Goal: Task Accomplishment & Management: Manage account settings

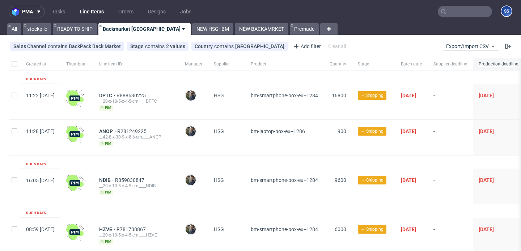
click at [206, 35] on div "pma Tasks Line Items Orders Designs Jobs SS All stockpile READY TO SHIP Backmar…" at bounding box center [260, 125] width 521 height 251
click at [235, 29] on link "NEW BACKAMRKET" at bounding box center [262, 29] width 54 height 12
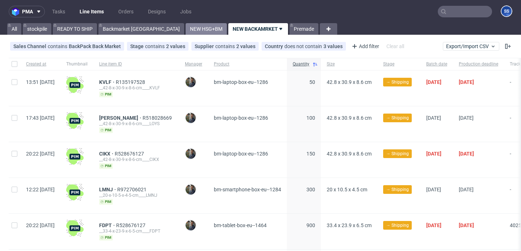
click at [186, 27] on link "NEW HSG+BM" at bounding box center [206, 29] width 41 height 12
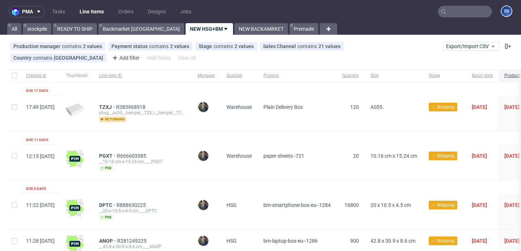
scroll to position [0, 0]
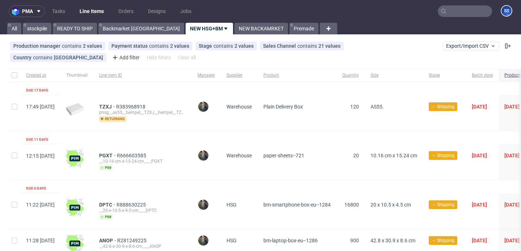
click at [126, 34] on div "pma Tasks Line Items Orders Designs Jobs SS All stockpile READY TO SHIP Backmar…" at bounding box center [260, 125] width 521 height 251
click at [128, 31] on link "Backmarket [GEOGRAPHIC_DATA]" at bounding box center [141, 29] width 86 height 12
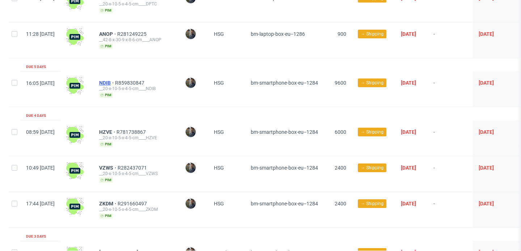
click at [115, 80] on span "NDIB" at bounding box center [107, 83] width 16 height 6
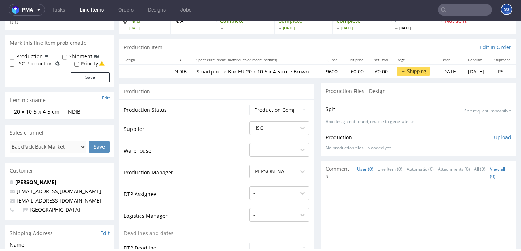
scroll to position [59, 0]
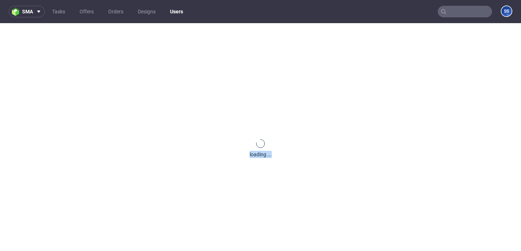
click at [44, 176] on div "loading ..." at bounding box center [260, 148] width 521 height 251
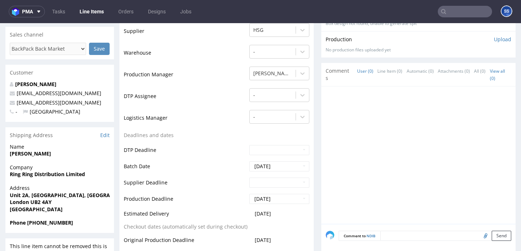
scroll to position [156, 0]
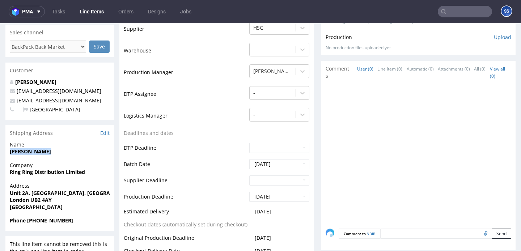
drag, startPoint x: 45, startPoint y: 154, endPoint x: 1, endPoint y: 153, distance: 44.1
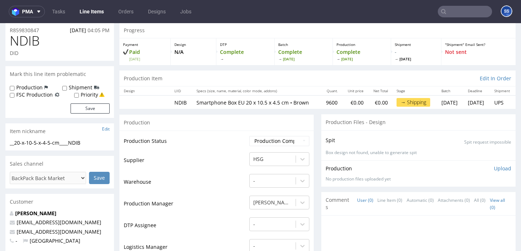
scroll to position [0, 0]
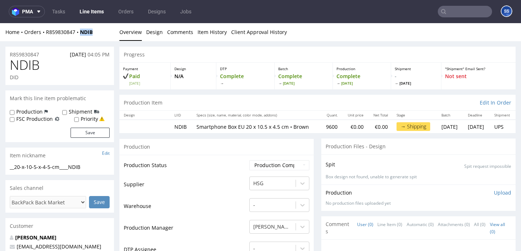
copy strong "NDIB"
drag, startPoint x: 94, startPoint y: 36, endPoint x: 82, endPoint y: 35, distance: 11.6
click at [82, 35] on div "Home Orders R859830847 NDIB Overview Design Comments Item History Client Approv…" at bounding box center [260, 32] width 521 height 18
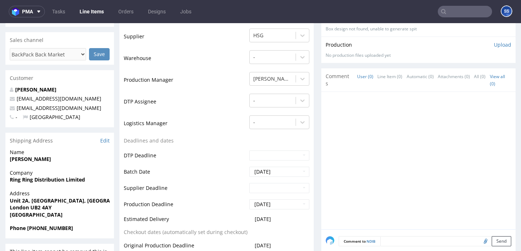
scroll to position [148, 0]
click at [75, 180] on strong "Ring Ring Distribution Limited" at bounding box center [47, 179] width 75 height 7
copy strong "Ring Ring Distribution Limited"
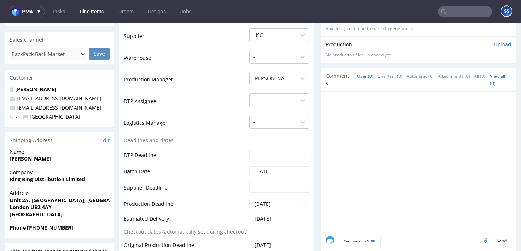
click at [43, 200] on strong "Unit 2A, The Bridge business center, Bridge Road, Southall" at bounding box center [75, 200] width 130 height 7
copy strong "Unit 2A, The Bridge business center, Bridge Road, Southall"
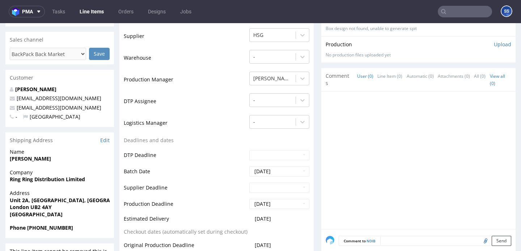
click at [21, 207] on strong "London UB2 4AY" at bounding box center [31, 207] width 42 height 7
drag, startPoint x: 21, startPoint y: 207, endPoint x: 57, endPoint y: 176, distance: 48.0
click at [21, 207] on strong "London UB2 4AY" at bounding box center [31, 207] width 42 height 7
copy strong "London"
drag, startPoint x: 58, startPoint y: 208, endPoint x: 30, endPoint y: 208, distance: 27.1
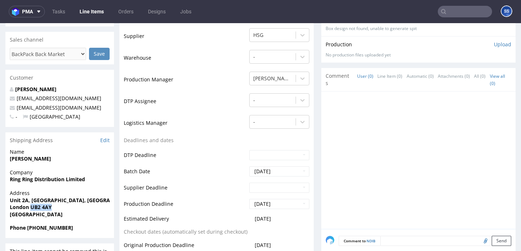
click at [30, 208] on span "London UB2 4AY" at bounding box center [60, 207] width 100 height 7
copy strong "UB2 4AY"
click at [24, 157] on strong "[PERSON_NAME]" at bounding box center [30, 158] width 41 height 7
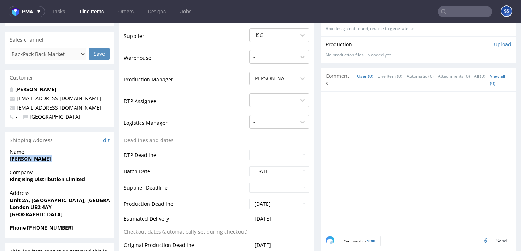
copy strong "[PERSON_NAME]"
drag, startPoint x: 39, startPoint y: 229, endPoint x: 111, endPoint y: 229, distance: 72.4
click at [111, 230] on div "Phone [PHONE_NUMBER]" at bounding box center [59, 231] width 109 height 14
copy strong "7311 885556"
drag, startPoint x: 97, startPoint y: 107, endPoint x: 16, endPoint y: 110, distance: 80.4
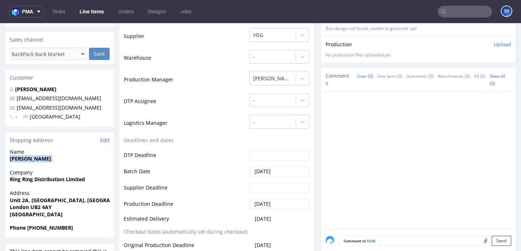
click at [16, 110] on p "ringringdistribution@gmail.com" at bounding box center [60, 107] width 100 height 7
copy link "ringringdistribution@gmail.com"
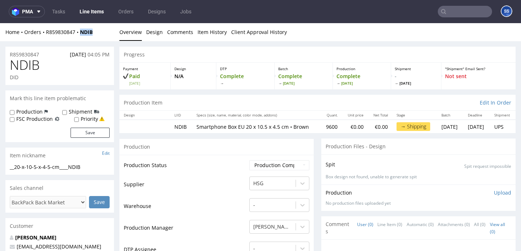
copy strong "NDIB"
drag, startPoint x: 97, startPoint y: 34, endPoint x: 91, endPoint y: 27, distance: 9.5
click at [85, 33] on div "Home Orders R859830847 NDIB" at bounding box center [59, 32] width 109 height 7
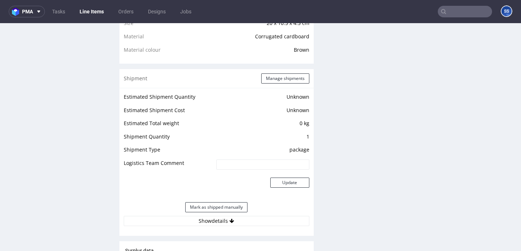
scroll to position [535, 0]
click at [267, 78] on div "Shipment Manage shipments" at bounding box center [216, 78] width 194 height 19
click at [268, 81] on button "Manage shipments" at bounding box center [285, 78] width 48 height 10
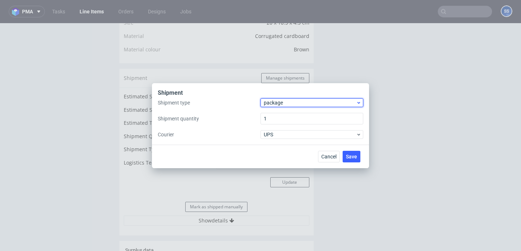
click at [292, 101] on span "package" at bounding box center [310, 102] width 92 height 7
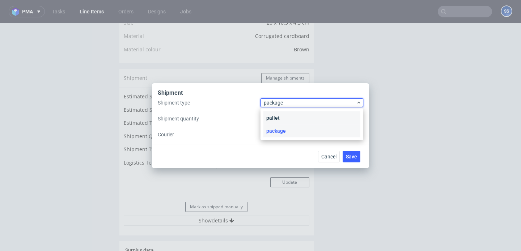
click at [287, 112] on div "pallet" at bounding box center [311, 117] width 97 height 13
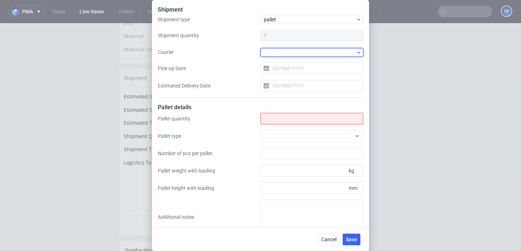
click at [279, 48] on div at bounding box center [311, 52] width 103 height 9
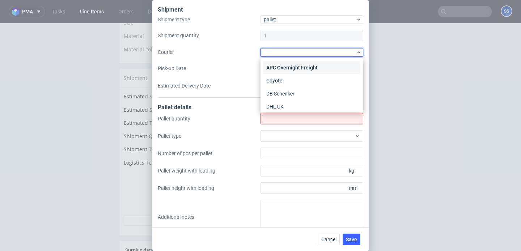
click at [304, 65] on div "APC Overnight Freight" at bounding box center [311, 67] width 97 height 13
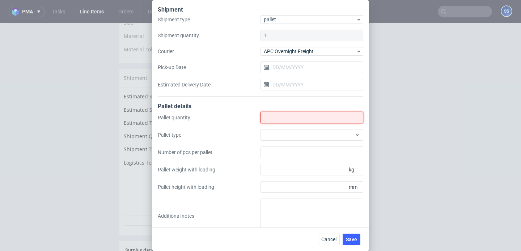
click at [279, 116] on input "Shipment type" at bounding box center [311, 118] width 103 height 12
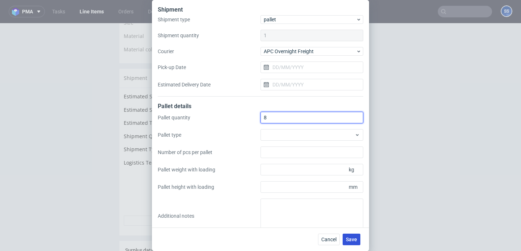
type input "8"
click at [350, 240] on span "Save" at bounding box center [351, 239] width 11 height 5
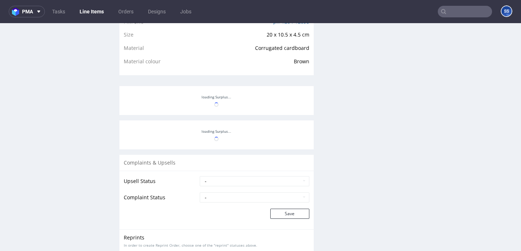
scroll to position [427, 0]
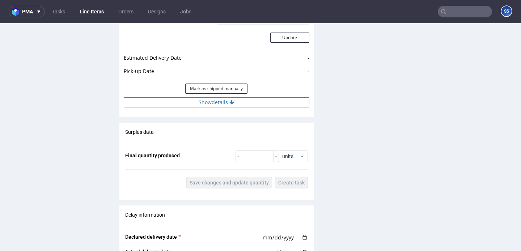
click at [221, 104] on button "Show details" at bounding box center [217, 102] width 186 height 10
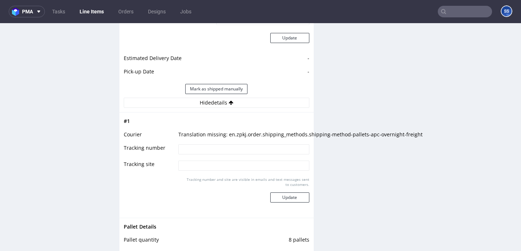
click at [214, 153] on input at bounding box center [243, 149] width 131 height 10
paste input "0405550539851"
type input "0405550539851"
click at [289, 199] on button "Update" at bounding box center [289, 197] width 39 height 10
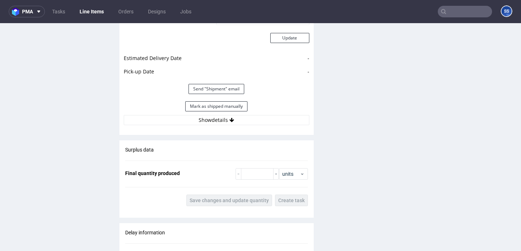
click at [92, 12] on link "Line Items" at bounding box center [91, 12] width 33 height 12
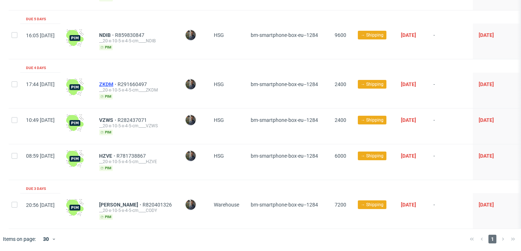
click at [118, 84] on span "ZKDM" at bounding box center [108, 84] width 18 height 6
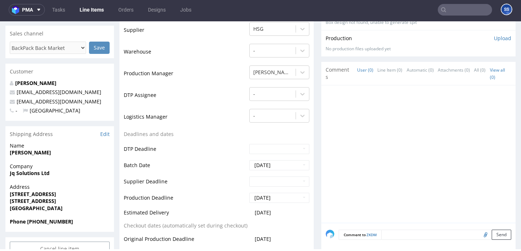
scroll to position [154, 0]
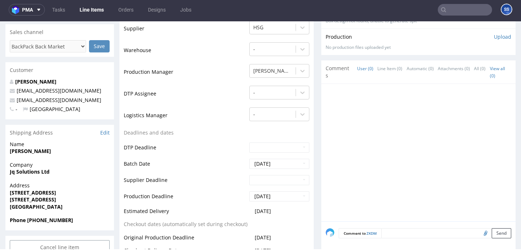
click at [31, 152] on strong "Mandeep Kaur" at bounding box center [30, 151] width 41 height 7
click at [31, 152] on strong "[PERSON_NAME]" at bounding box center [30, 151] width 41 height 7
copy strong "[PERSON_NAME]"
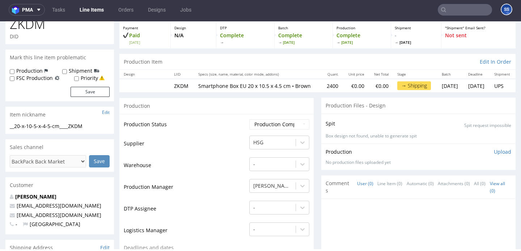
scroll to position [0, 0]
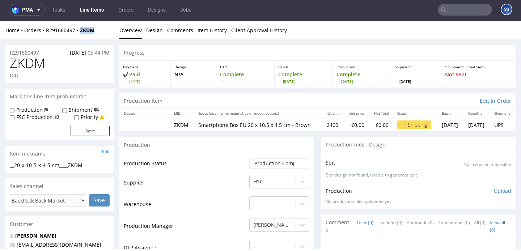
drag, startPoint x: 107, startPoint y: 29, endPoint x: 82, endPoint y: 33, distance: 25.6
click at [82, 33] on div "Home Orders R291660497 ZKDM" at bounding box center [59, 30] width 109 height 7
copy strong "ZKDM"
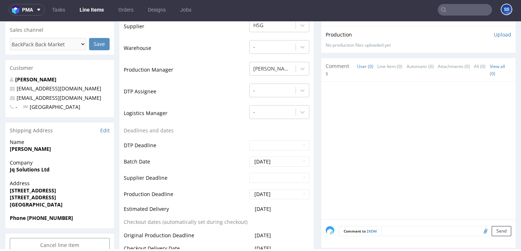
scroll to position [173, 0]
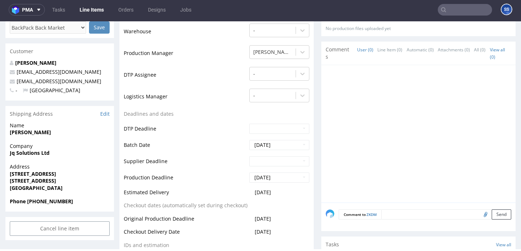
click at [34, 152] on strong "Jq Solutions Ltd" at bounding box center [30, 152] width 40 height 7
copy strong "Jq Solutions Ltd"
click at [44, 173] on strong "219 BRIDGE STREET WEST" at bounding box center [33, 173] width 46 height 7
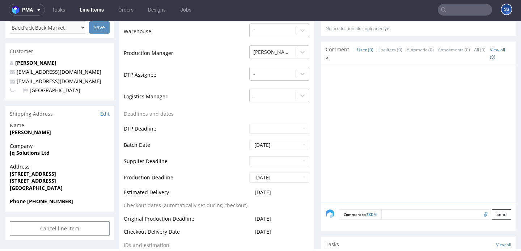
click at [44, 173] on strong "219 BRIDGE STREET WEST" at bounding box center [33, 173] width 46 height 7
copy strong "219 BRIDGE STREET WEST"
click at [26, 182] on strong "BIRMINGHAM B19 2YU" at bounding box center [33, 180] width 46 height 7
drag, startPoint x: 26, startPoint y: 182, endPoint x: 29, endPoint y: 179, distance: 4.1
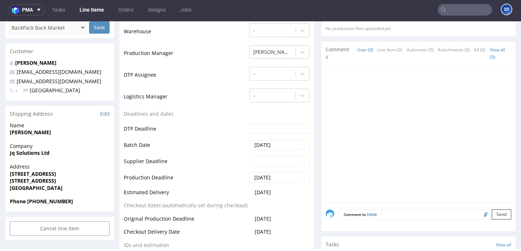
click at [26, 182] on strong "BIRMINGHAM B19 2YU" at bounding box center [33, 180] width 46 height 7
copy strong "BIRMINGHAM"
drag, startPoint x: 46, startPoint y: 181, endPoint x: 96, endPoint y: 179, distance: 50.7
click at [96, 179] on span "BIRMINGHAM B19 2YU" at bounding box center [60, 180] width 100 height 7
copy strong "B19 2YU"
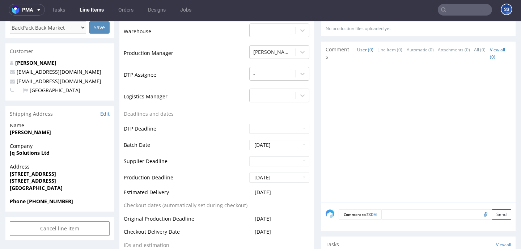
click at [22, 133] on strong "Mandeep Kaur" at bounding box center [30, 132] width 41 height 7
copy strong "Mandeep Kaur"
drag, startPoint x: 79, startPoint y: 204, endPoint x: 63, endPoint y: 184, distance: 24.7
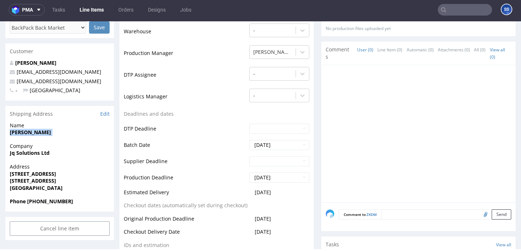
click at [40, 204] on span "Phone +44 7878 260458" at bounding box center [60, 201] width 100 height 7
copy strong "7878 260458"
drag, startPoint x: 82, startPoint y: 81, endPoint x: 119, endPoint y: 23, distance: 68.8
click at [17, 82] on p "abcgadgets1@yahoo.co.uk" at bounding box center [60, 81] width 100 height 7
copy link "abcgadgets1@yahoo.co.uk"
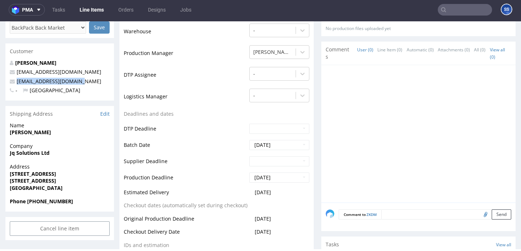
scroll to position [0, 0]
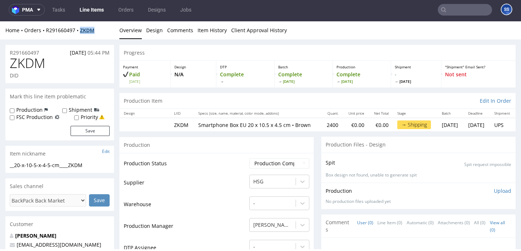
drag, startPoint x: 96, startPoint y: 32, endPoint x: 87, endPoint y: 29, distance: 9.5
click at [82, 33] on div "Home Orders R291660497 ZKDM" at bounding box center [59, 30] width 109 height 7
copy strong "ZKDM"
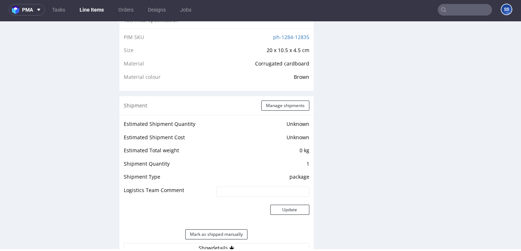
scroll to position [514, 0]
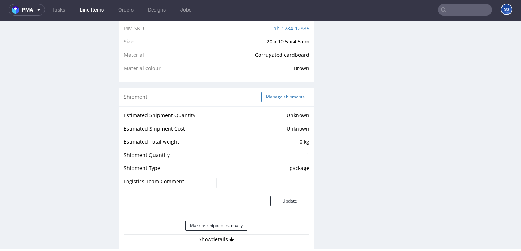
click at [264, 101] on button "Manage shipments" at bounding box center [285, 97] width 48 height 10
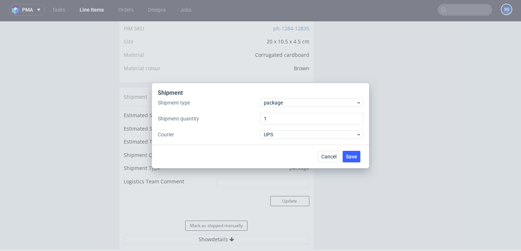
click at [297, 108] on div "Shipment type package Shipment quantity 1 Courier UPS" at bounding box center [260, 118] width 205 height 41
click at [296, 98] on div "Shipment" at bounding box center [260, 93] width 205 height 9
click at [293, 101] on span "package" at bounding box center [310, 102] width 92 height 7
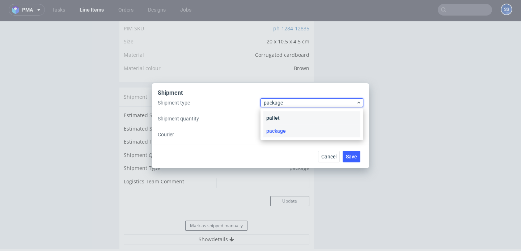
click at [289, 115] on div "pallet" at bounding box center [311, 117] width 97 height 13
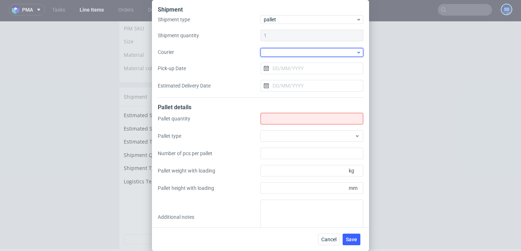
click at [290, 54] on div at bounding box center [311, 52] width 103 height 9
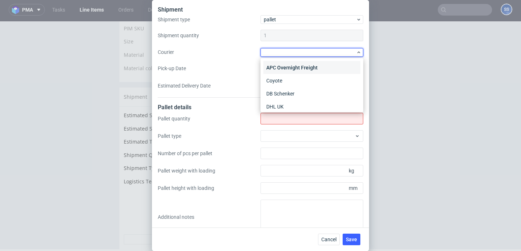
click at [295, 67] on div "APC Overnight Freight" at bounding box center [311, 67] width 97 height 13
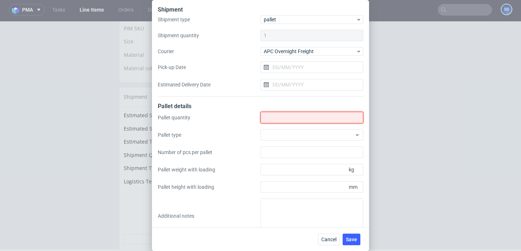
click at [286, 119] on input "Shipment type" at bounding box center [311, 118] width 103 height 12
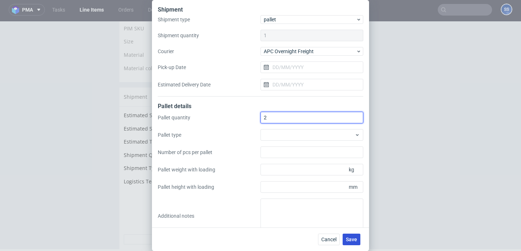
type input "2"
click at [349, 240] on span "Save" at bounding box center [351, 239] width 11 height 5
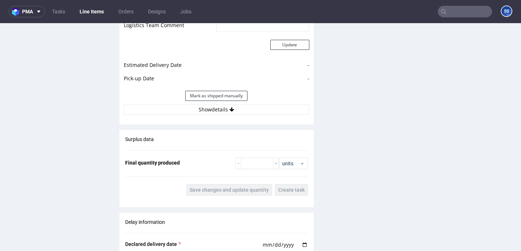
scroll to position [690, 0]
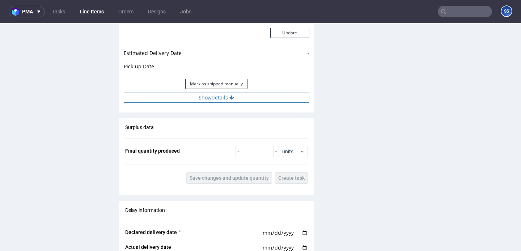
click at [220, 98] on button "Show details" at bounding box center [217, 98] width 186 height 10
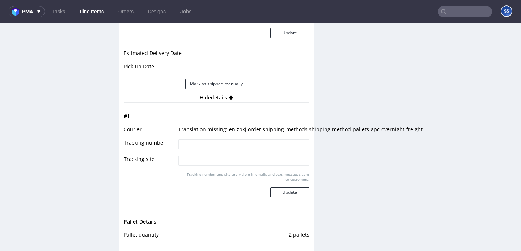
click at [211, 152] on td at bounding box center [243, 147] width 132 height 16
click at [217, 146] on input at bounding box center [243, 144] width 131 height 10
paste input "0405550539853"
type input "0405550539853"
click at [294, 191] on button "Update" at bounding box center [289, 192] width 39 height 10
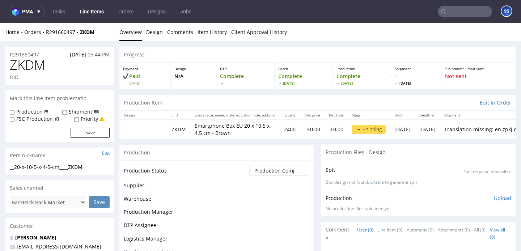
scroll to position [543, 0]
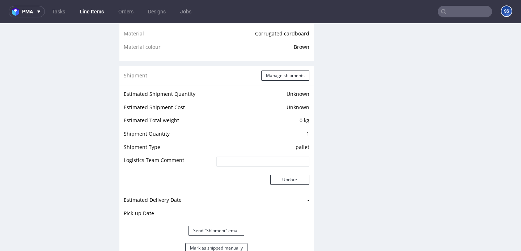
click at [94, 12] on link "Line Items" at bounding box center [91, 12] width 33 height 12
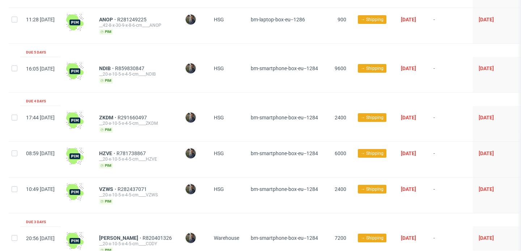
scroll to position [145, 0]
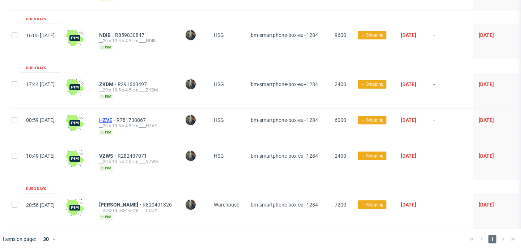
click at [116, 117] on span "HZVE" at bounding box center [107, 120] width 17 height 6
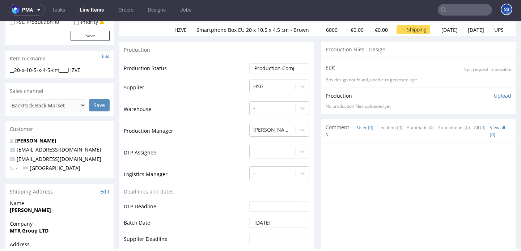
scroll to position [106, 0]
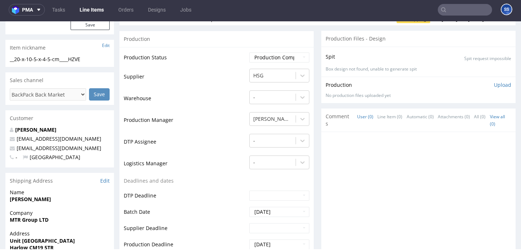
click at [25, 198] on strong "[PERSON_NAME]" at bounding box center [30, 199] width 41 height 7
click at [25, 199] on strong "[PERSON_NAME]" at bounding box center [30, 199] width 41 height 7
copy strong "[PERSON_NAME]"
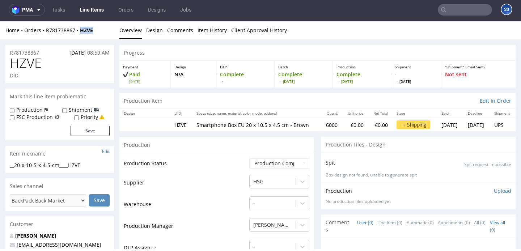
drag, startPoint x: 90, startPoint y: 30, endPoint x: 87, endPoint y: 26, distance: 4.7
click at [82, 31] on div "Home Orders R781738867 HZVE" at bounding box center [59, 30] width 109 height 7
copy strong "HZVE"
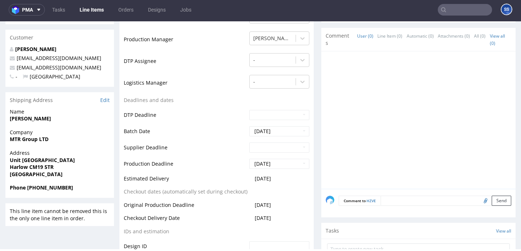
scroll to position [188, 0]
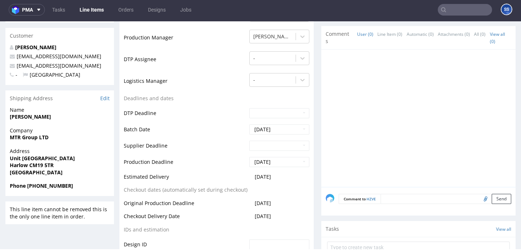
click at [29, 139] on strong "MTR Group LTD" at bounding box center [29, 137] width 39 height 7
copy strong "MTR Group LTD"
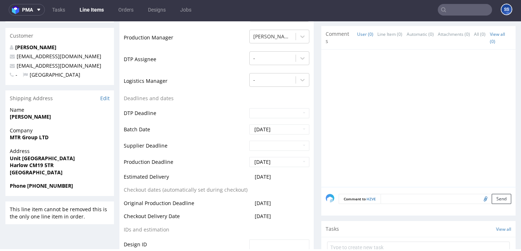
click at [46, 160] on strong "Unit 11 Spire Green Centre" at bounding box center [42, 158] width 65 height 7
copy strong "Unit [GEOGRAPHIC_DATA]"
click at [12, 168] on span "Harlow CM19 5TR" at bounding box center [60, 165] width 100 height 7
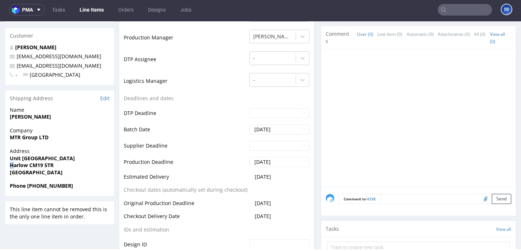
click at [12, 168] on span "Harlow CM19 5TR" at bounding box center [60, 165] width 100 height 7
click at [14, 167] on strong "Harlow CM19 5TR" at bounding box center [32, 165] width 44 height 7
copy strong "Harlow"
click at [37, 165] on strong "Harlow CM19 5TR" at bounding box center [32, 165] width 44 height 7
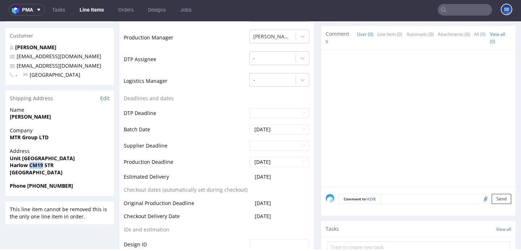
click at [37, 165] on strong "Harlow CM19 5TR" at bounding box center [32, 165] width 44 height 7
click at [60, 165] on span "Harlow CM19 5TR" at bounding box center [60, 165] width 100 height 7
drag, startPoint x: 56, startPoint y: 165, endPoint x: 30, endPoint y: 166, distance: 26.1
click at [30, 166] on span "Harlow CM19 5TR" at bounding box center [60, 165] width 100 height 7
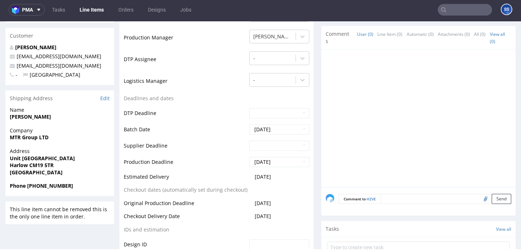
click at [22, 116] on strong "[PERSON_NAME]" at bounding box center [30, 116] width 41 height 7
copy strong "[PERSON_NAME]"
drag, startPoint x: 39, startPoint y: 185, endPoint x: 118, endPoint y: 187, distance: 79.3
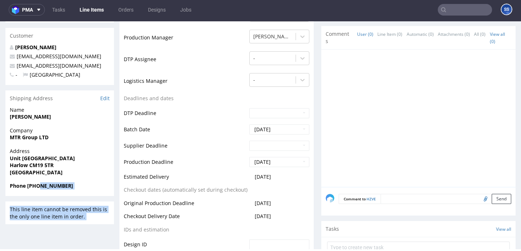
copy div "7300857660 This line item cannot be removed this is the only one line item in o…"
click at [60, 185] on strong "Phone +44 7300857660" at bounding box center [41, 185] width 63 height 7
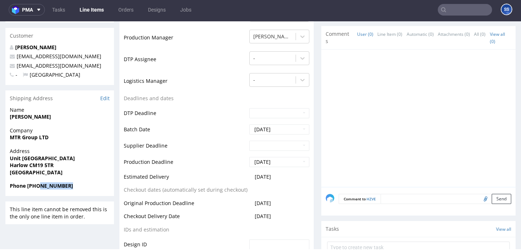
click at [60, 185] on strong "Phone +44 7300857660" at bounding box center [41, 185] width 63 height 7
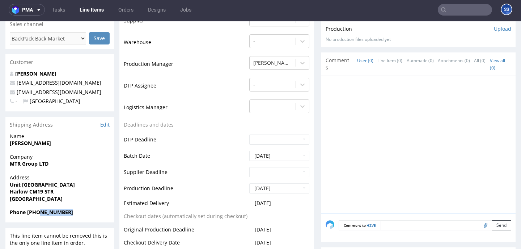
scroll to position [162, 0]
drag, startPoint x: 60, startPoint y: 94, endPoint x: 17, endPoint y: 94, distance: 43.1
click at [17, 94] on p "sales@4gadgets.co.uk" at bounding box center [60, 92] width 100 height 7
copy link "sales@4gadgets.co.uk"
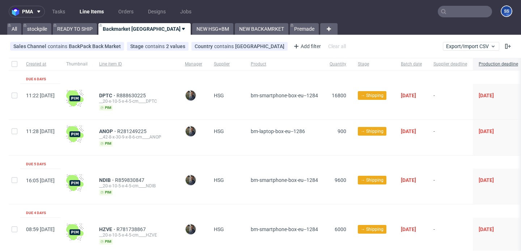
scroll to position [144, 0]
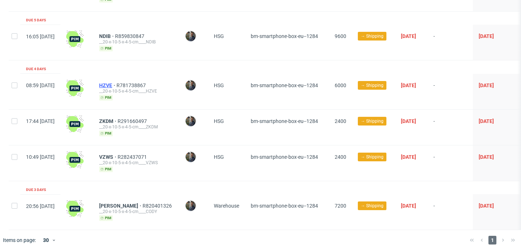
click at [116, 85] on span "HZVE" at bounding box center [107, 85] width 17 height 6
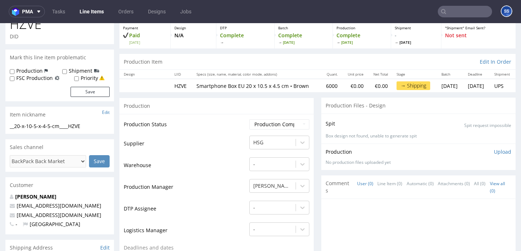
scroll to position [23, 0]
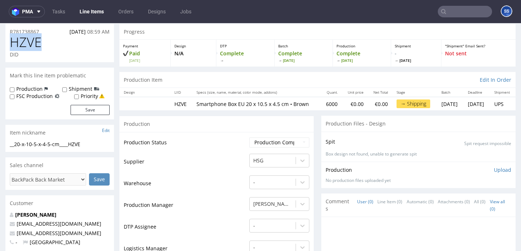
drag, startPoint x: 48, startPoint y: 44, endPoint x: 9, endPoint y: 44, distance: 39.4
click at [9, 44] on div "HZVE DID" at bounding box center [59, 48] width 109 height 27
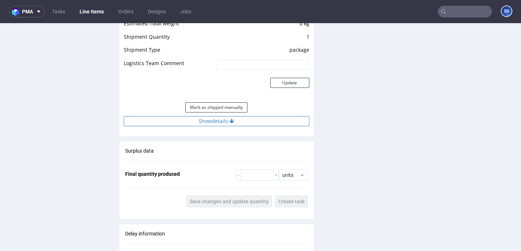
scroll to position [636, 0]
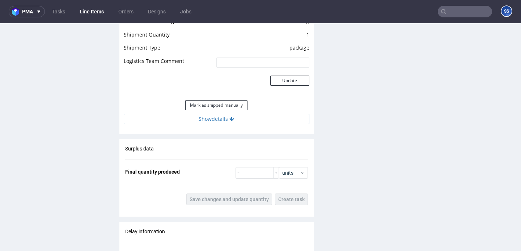
click at [194, 123] on button "Show details" at bounding box center [217, 119] width 186 height 10
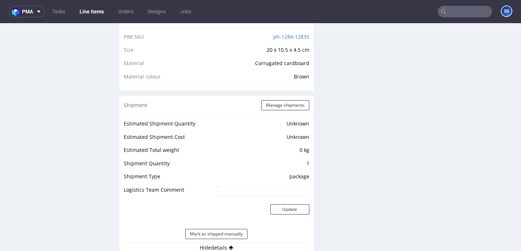
scroll to position [506, 0]
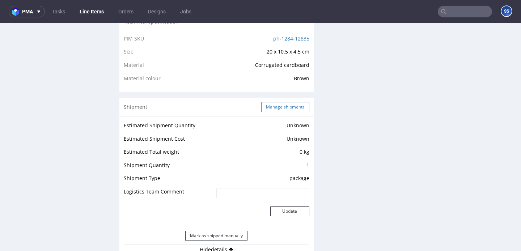
click at [275, 110] on button "Manage shipments" at bounding box center [285, 107] width 48 height 10
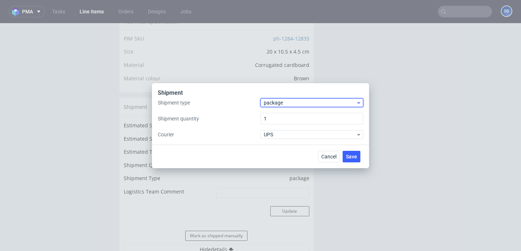
click at [286, 102] on span "package" at bounding box center [310, 102] width 92 height 7
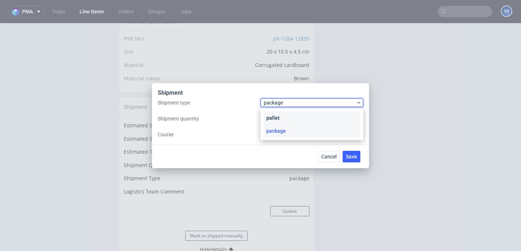
click at [282, 114] on div "pallet" at bounding box center [311, 117] width 97 height 13
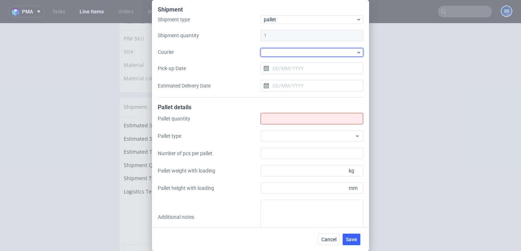
click at [274, 52] on div at bounding box center [311, 52] width 103 height 9
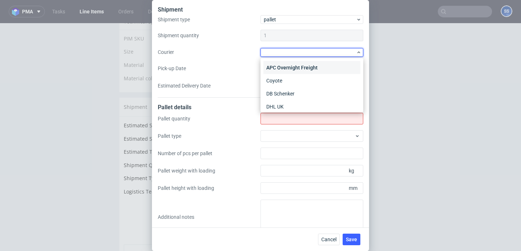
click at [283, 67] on div "APC Overnight Freight" at bounding box center [311, 67] width 97 height 13
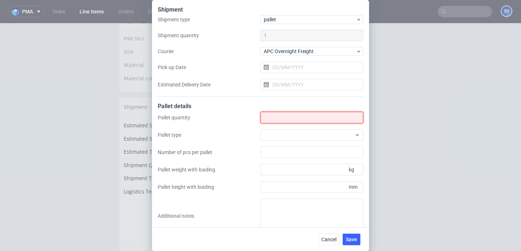
click at [281, 119] on input "Shipment type" at bounding box center [311, 118] width 103 height 12
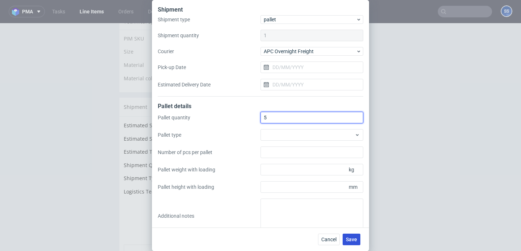
type input "5"
click at [354, 239] on span "Save" at bounding box center [351, 239] width 11 height 5
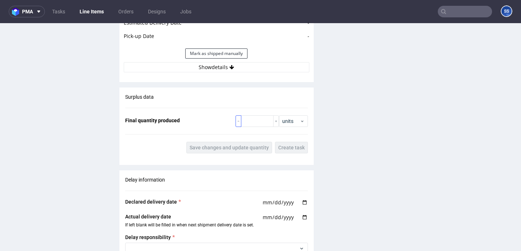
scroll to position [729, 0]
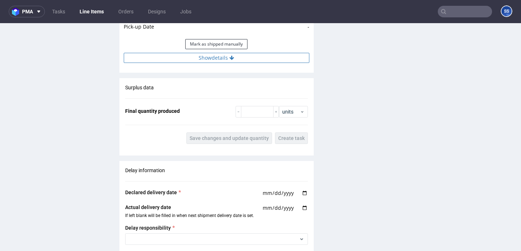
click at [233, 61] on button "Show details" at bounding box center [217, 58] width 186 height 10
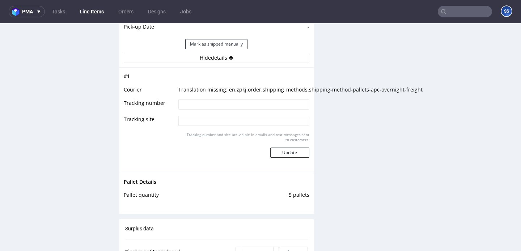
click at [211, 110] on td at bounding box center [243, 107] width 132 height 16
click at [213, 107] on input at bounding box center [243, 104] width 131 height 10
paste input "0405550539854"
type input "0405550539854"
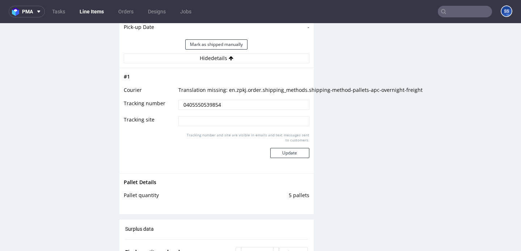
click at [290, 159] on div "Tracking number and site are visible in emails and text messages sent to custom…" at bounding box center [243, 147] width 131 height 31
click at [291, 153] on button "Update" at bounding box center [289, 153] width 39 height 10
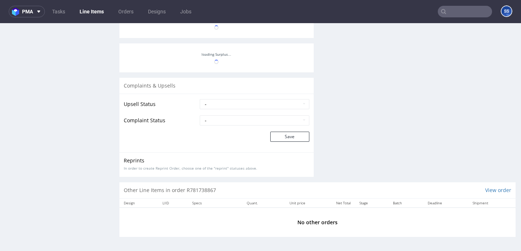
scroll to position [553, 0]
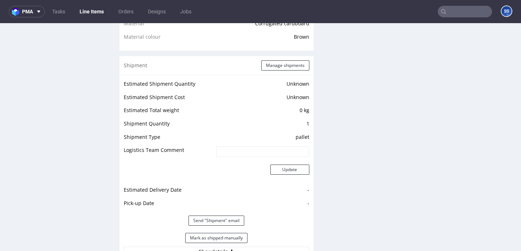
click at [84, 10] on link "Line Items" at bounding box center [91, 12] width 33 height 12
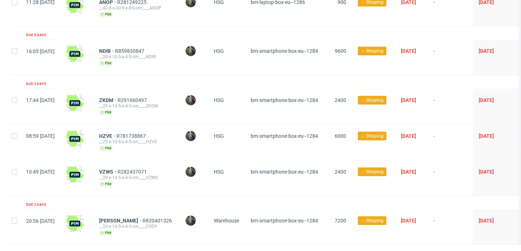
scroll to position [145, 0]
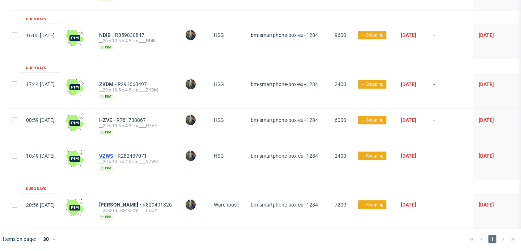
click at [118, 155] on span "VZWS" at bounding box center [108, 156] width 18 height 6
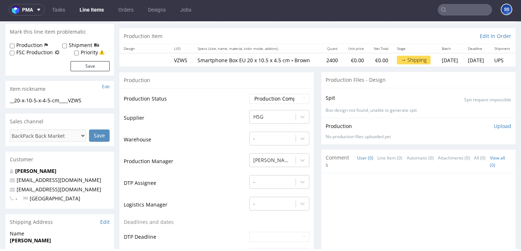
scroll to position [89, 0]
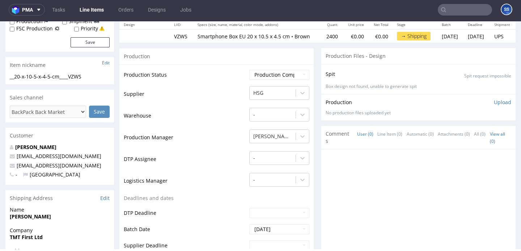
click at [27, 218] on strong "[PERSON_NAME]" at bounding box center [30, 216] width 41 height 7
copy strong "[PERSON_NAME]"
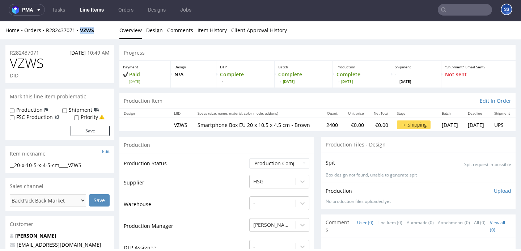
drag, startPoint x: 97, startPoint y: 32, endPoint x: 107, endPoint y: 58, distance: 27.9
click at [83, 32] on div "Home Orders R282437071 VZWS" at bounding box center [59, 30] width 109 height 7
copy strong "VZWS"
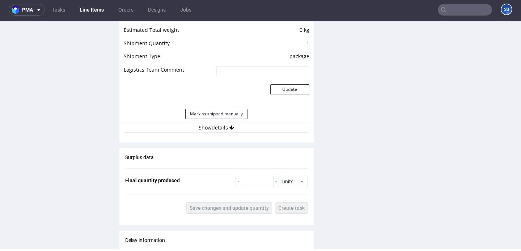
scroll to position [632, 0]
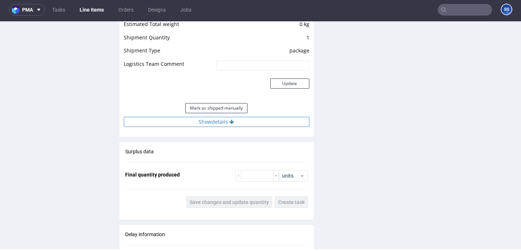
click at [198, 126] on button "Show details" at bounding box center [217, 122] width 186 height 10
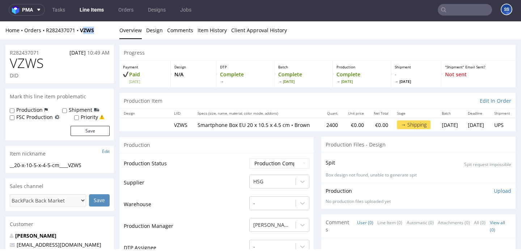
scroll to position [0, 0]
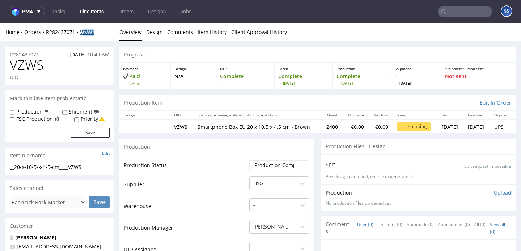
drag, startPoint x: 94, startPoint y: 30, endPoint x: 85, endPoint y: 31, distance: 8.8
click at [93, 30] on strong "VZWS" at bounding box center [87, 32] width 14 height 7
drag, startPoint x: 94, startPoint y: 32, endPoint x: 82, endPoint y: 33, distance: 11.6
click at [82, 33] on div "Home Orders R282437071 VZWS" at bounding box center [59, 32] width 109 height 7
copy strong "VZWS"
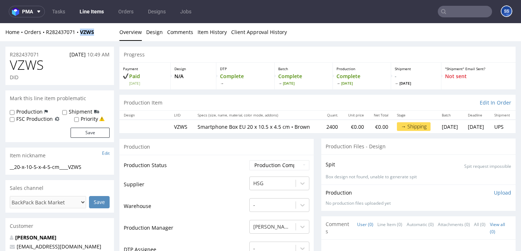
click at [99, 33] on div "Home Orders R282437071 VZWS" at bounding box center [59, 32] width 109 height 7
click at [82, 33] on div "Home Orders R282437071 VZWS" at bounding box center [59, 32] width 109 height 7
copy strong "VZWS"
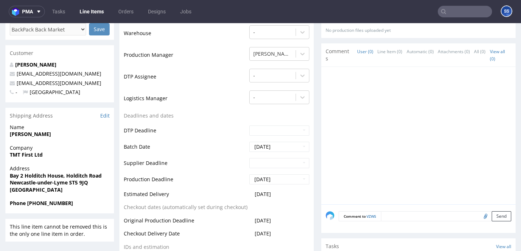
scroll to position [174, 0]
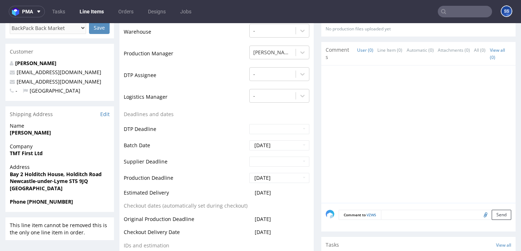
click at [31, 152] on strong "TMT First Ltd" at bounding box center [26, 153] width 33 height 7
copy strong "TMT First Ltd"
click at [39, 174] on strong "Bay 2 Holditch House, Holditch Road" at bounding box center [56, 174] width 92 height 7
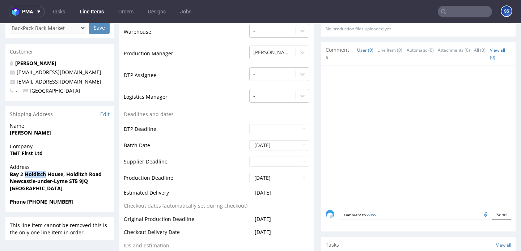
click at [39, 174] on strong "Bay 2 Holditch House, Holditch Road" at bounding box center [56, 174] width 92 height 7
copy strong "Bay 2 Holditch House, Holditch Road"
click at [22, 180] on strong "Newcastle-under-Lyme ST5 9JQ" at bounding box center [49, 181] width 78 height 7
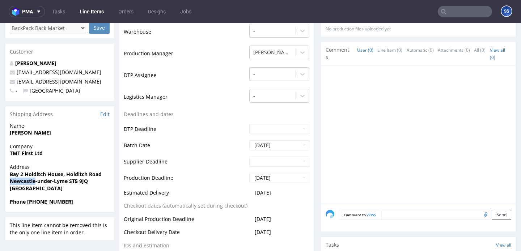
click at [11, 180] on strong "Newcastle-under-Lyme ST5 9JQ" at bounding box center [49, 181] width 78 height 7
drag, startPoint x: 9, startPoint y: 181, endPoint x: 67, endPoint y: 182, distance: 58.6
click at [67, 182] on div "Address Bay [STREET_ADDRESS]" at bounding box center [59, 181] width 109 height 35
drag, startPoint x: 71, startPoint y: 181, endPoint x: 105, endPoint y: 181, distance: 34.7
click at [105, 181] on span "Newcastle-under-Lyme ST5 9JQ" at bounding box center [60, 181] width 100 height 7
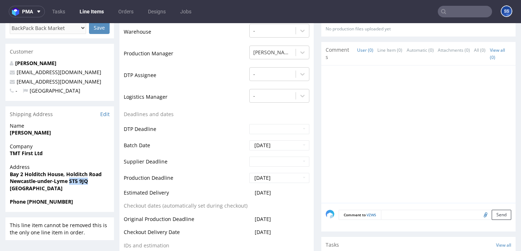
scroll to position [169, 0]
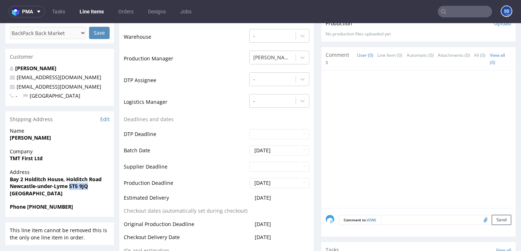
click at [48, 138] on strong "[PERSON_NAME]" at bounding box center [30, 137] width 41 height 7
copy strong "[PERSON_NAME]"
drag, startPoint x: 42, startPoint y: 206, endPoint x: 159, endPoint y: 95, distance: 161.5
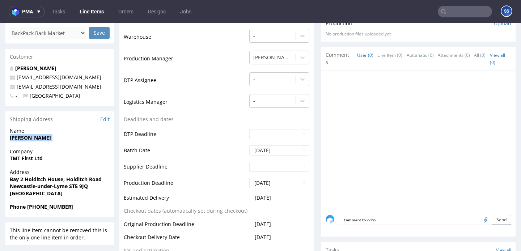
click at [96, 208] on span "Phone [PHONE_NUMBER]" at bounding box center [60, 206] width 100 height 7
copy strong "7951290590"
drag, startPoint x: 72, startPoint y: 84, endPoint x: 38, endPoint y: 71, distance: 36.9
click at [13, 88] on p "[EMAIL_ADDRESS][DOMAIN_NAME]" at bounding box center [60, 86] width 100 height 7
copy span "[EMAIL_ADDRESS][DOMAIN_NAME]"
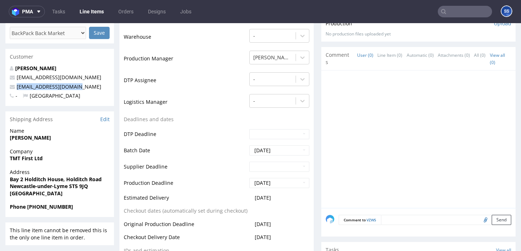
scroll to position [0, 0]
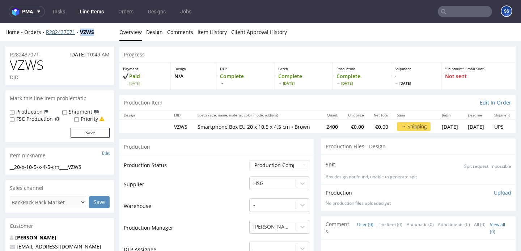
click at [79, 34] on div "Home Orders R282437071 VZWS" at bounding box center [59, 32] width 109 height 7
copy strong "VZWS"
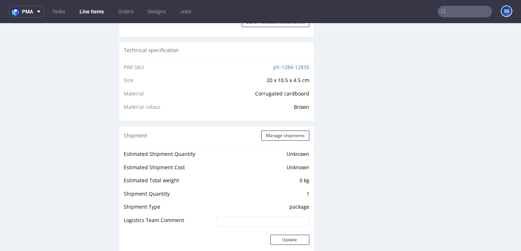
scroll to position [476, 0]
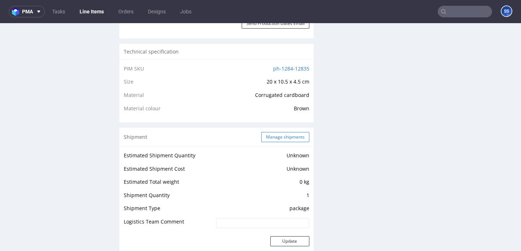
click at [283, 142] on button "Manage shipments" at bounding box center [285, 137] width 48 height 10
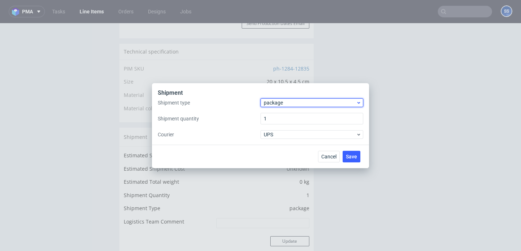
click at [284, 102] on span "package" at bounding box center [310, 102] width 92 height 7
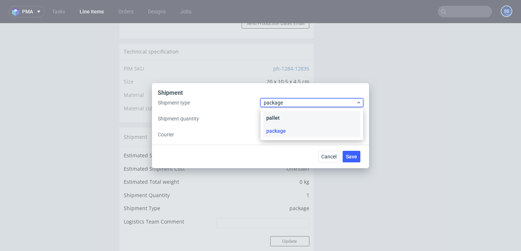
click at [287, 115] on div "pallet" at bounding box center [311, 117] width 97 height 13
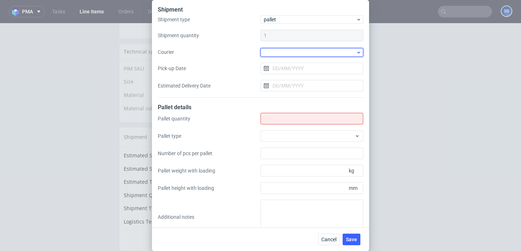
click at [278, 54] on div at bounding box center [311, 52] width 103 height 9
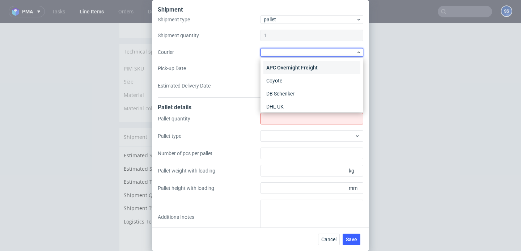
click at [292, 66] on div "APC Overnight Freight" at bounding box center [311, 67] width 97 height 13
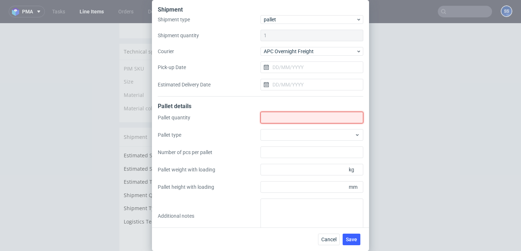
click at [288, 118] on input "Shipment type" at bounding box center [311, 118] width 103 height 12
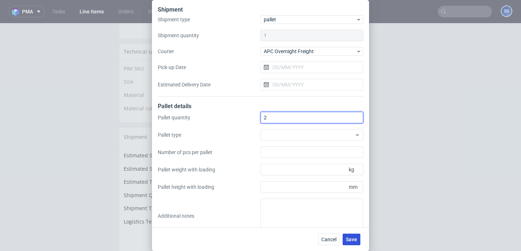
type input "2"
click at [355, 236] on button "Save" at bounding box center [352, 240] width 18 height 12
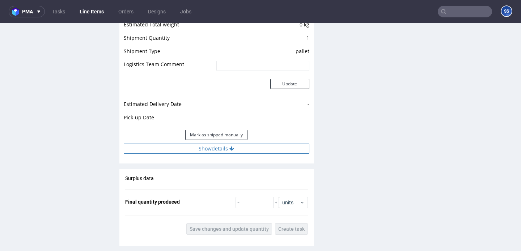
scroll to position [642, 0]
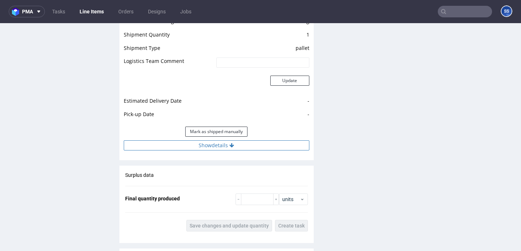
click at [242, 146] on button "Show details" at bounding box center [217, 145] width 186 height 10
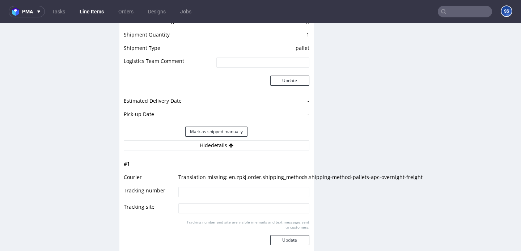
click at [218, 191] on input at bounding box center [243, 192] width 131 height 10
paste input "0405550539857"
type input "0405550539857"
click at [279, 236] on button "Update" at bounding box center [289, 240] width 39 height 10
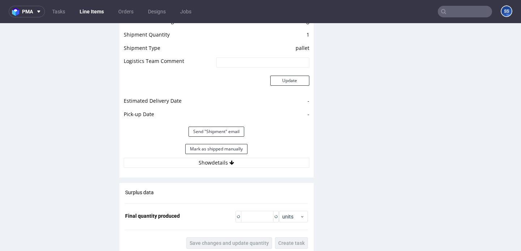
click at [89, 8] on link "Line Items" at bounding box center [91, 12] width 33 height 12
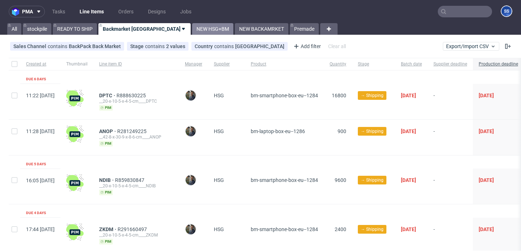
click at [192, 29] on link "NEW HSG+BM" at bounding box center [212, 29] width 41 height 12
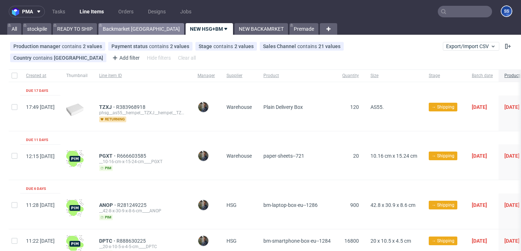
click at [126, 29] on link "Backmarket [GEOGRAPHIC_DATA]" at bounding box center [141, 29] width 86 height 12
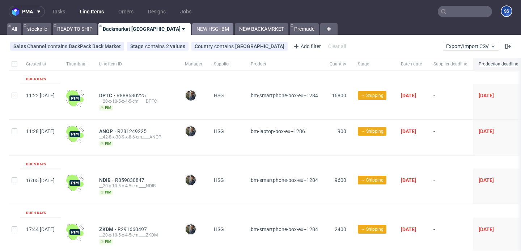
click at [192, 27] on link "NEW HSG+BM" at bounding box center [212, 29] width 41 height 12
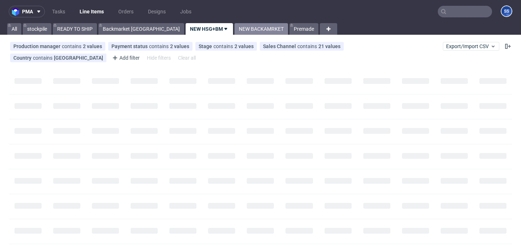
click at [234, 26] on link "NEW BACKAMRKET" at bounding box center [261, 29] width 54 height 12
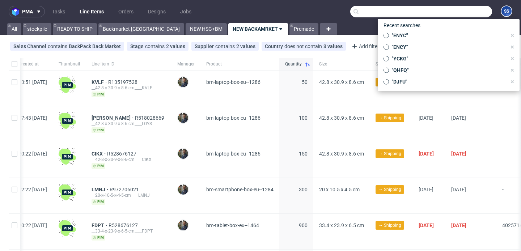
click at [445, 16] on input "text" at bounding box center [421, 12] width 142 height 12
paste input "R612437550_SIXE"
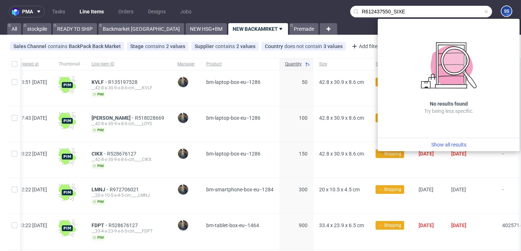
drag, startPoint x: 389, startPoint y: 12, endPoint x: 307, endPoint y: 12, distance: 81.8
click at [307, 12] on nav "pma Tasks Line Items Orders Designs Jobs R612437550_SIXE SS" at bounding box center [260, 11] width 521 height 23
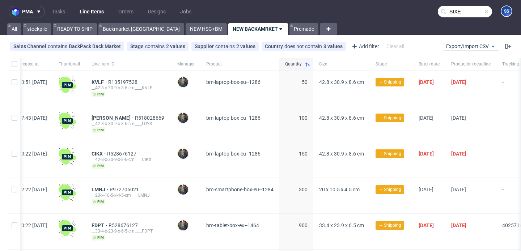
type input "SIXE"
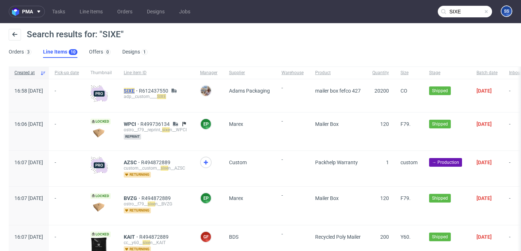
click at [135, 90] on mark "SIXE" at bounding box center [129, 91] width 11 height 6
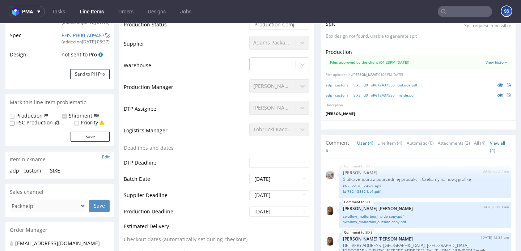
scroll to position [135, 0]
click at [97, 14] on link "Line Items" at bounding box center [91, 12] width 33 height 12
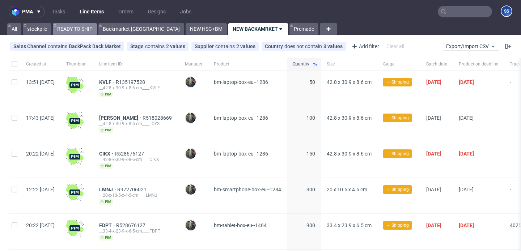
click at [84, 30] on link "READY TO SHIP" at bounding box center [75, 29] width 44 height 12
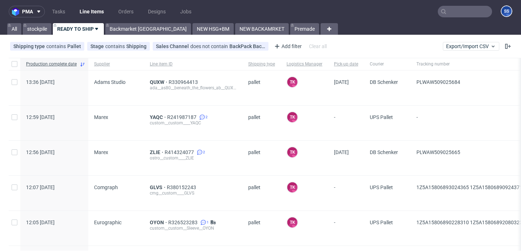
click at [85, 10] on link "Line Items" at bounding box center [91, 12] width 33 height 12
click at [446, 10] on input "text" at bounding box center [465, 12] width 54 height 12
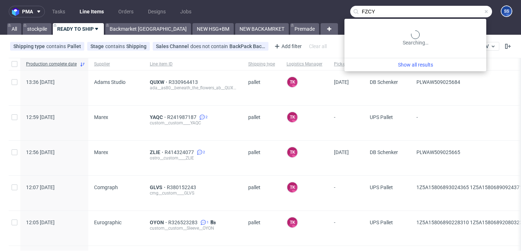
type input "FZCY"
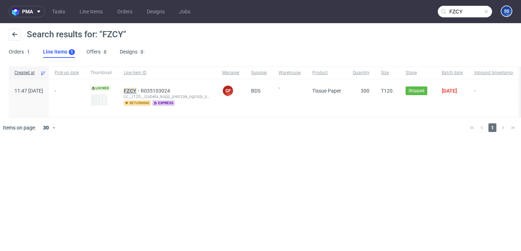
click at [136, 90] on mark "FZCY" at bounding box center [130, 91] width 13 height 6
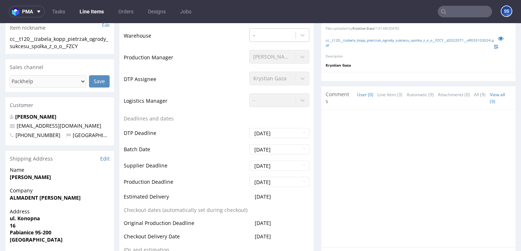
scroll to position [229, 0]
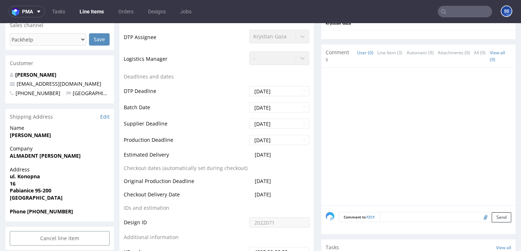
drag, startPoint x: 86, startPoint y: 154, endPoint x: 39, endPoint y: 156, distance: 47.1
click at [39, 156] on span "ALMADENT [PERSON_NAME]" at bounding box center [60, 155] width 100 height 7
copy strong "[PERSON_NAME]"
click at [24, 156] on strong "ALMADENT [PERSON_NAME]" at bounding box center [45, 155] width 71 height 7
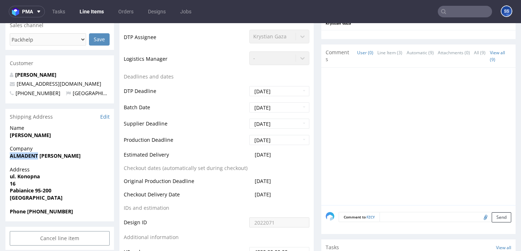
copy strong "ALMADENT"
drag, startPoint x: 18, startPoint y: 184, endPoint x: 6, endPoint y: 178, distance: 13.6
click at [6, 178] on div "Address ul. [STREET_ADDRESS]" at bounding box center [59, 187] width 109 height 42
copy p "ul. Konopna 16"
click at [17, 193] on strong "Pabianice 95-200" at bounding box center [31, 190] width 42 height 7
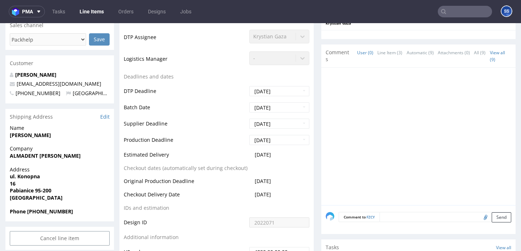
click at [17, 193] on strong "Pabianice 95-200" at bounding box center [31, 190] width 42 height 7
copy strong "Pabianice"
drag, startPoint x: 56, startPoint y: 190, endPoint x: 36, endPoint y: 190, distance: 19.9
click at [36, 190] on span "Pabianice 95-200" at bounding box center [60, 190] width 100 height 7
copy strong "95-200"
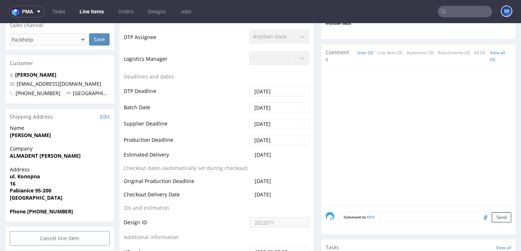
click at [45, 212] on strong "Phone [PHONE_NUMBER]" at bounding box center [41, 211] width 63 height 7
copy strong "48667769169"
click at [18, 152] on span "Company" at bounding box center [60, 148] width 100 height 7
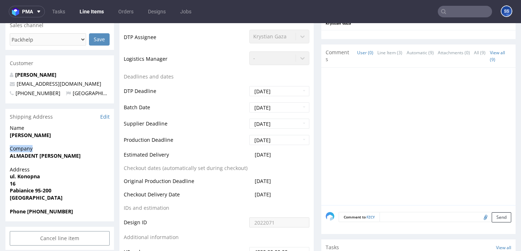
click at [18, 153] on strong "ALMADENT [PERSON_NAME]" at bounding box center [45, 155] width 71 height 7
copy strong "ALMADENT"
click at [44, 158] on strong "ALMADENT [PERSON_NAME]" at bounding box center [45, 155] width 71 height 7
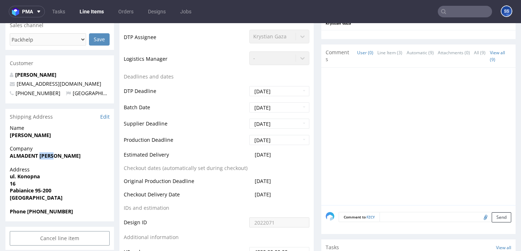
drag, startPoint x: 84, startPoint y: 156, endPoint x: 41, endPoint y: 158, distance: 43.5
click at [41, 158] on span "ALMADENT [PERSON_NAME]" at bounding box center [60, 155] width 100 height 7
copy strong "[PERSON_NAME]"
drag, startPoint x: 21, startPoint y: 184, endPoint x: 9, endPoint y: 178, distance: 13.3
click at [9, 178] on div "Address ul. [STREET_ADDRESS]" at bounding box center [59, 187] width 109 height 42
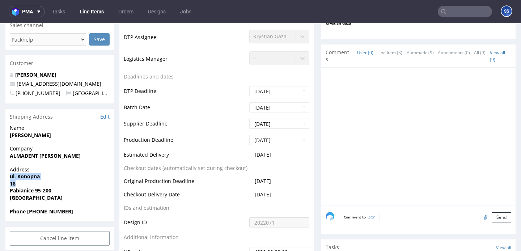
copy p "ul. Konopna 16"
click at [25, 191] on strong "Pabianice 95-200" at bounding box center [31, 190] width 42 height 7
copy strong "Pabianice"
drag, startPoint x: 35, startPoint y: 190, endPoint x: 67, endPoint y: 191, distance: 31.5
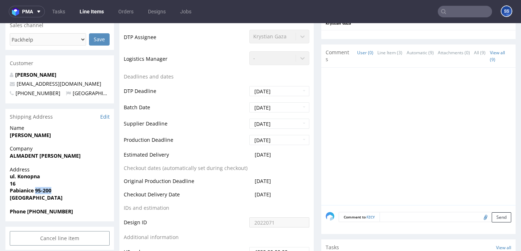
click at [67, 191] on span "Pabianice 95-200" at bounding box center [60, 190] width 100 height 7
click at [42, 210] on strong "Phone [PHONE_NUMBER]" at bounding box center [41, 211] width 63 height 7
click at [453, 10] on input "text" at bounding box center [465, 12] width 54 height 12
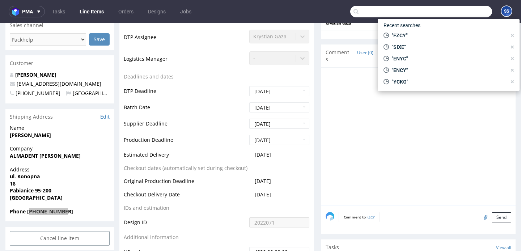
paste input "FUHT"
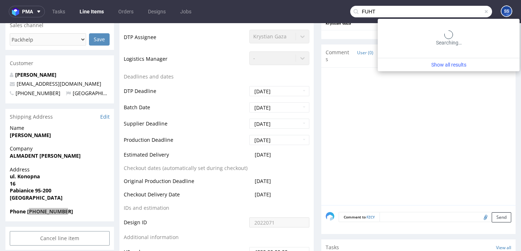
type input "FUHT"
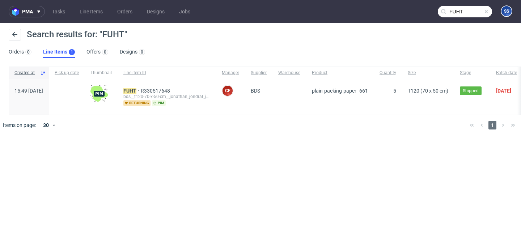
click at [149, 86] on div "FUHT R330517648 bds__t120-70-x-50-cm__jonathan_jondral_jondral_gmbh_co_kg__ FUH…" at bounding box center [167, 96] width 98 height 35
click at [136, 93] on mark "FUHT" at bounding box center [129, 91] width 13 height 6
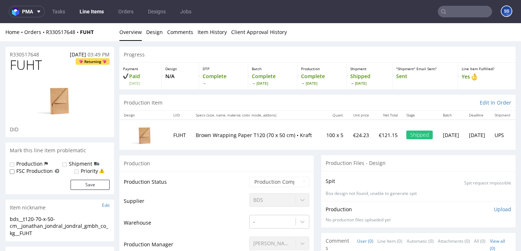
click at [93, 14] on link "Line Items" at bounding box center [91, 12] width 33 height 12
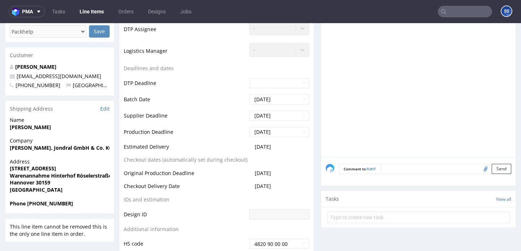
scroll to position [237, 0]
click at [47, 128] on strong "[PERSON_NAME]" at bounding box center [30, 127] width 41 height 7
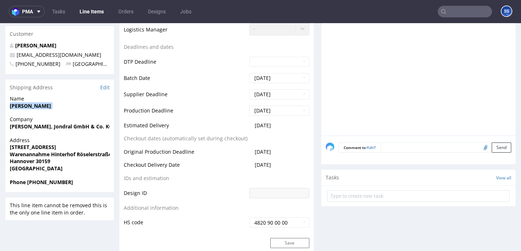
scroll to position [259, 0]
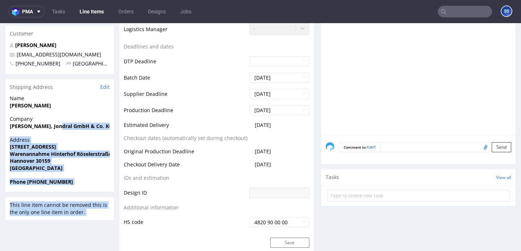
drag, startPoint x: 57, startPoint y: 127, endPoint x: 110, endPoint y: 128, distance: 53.2
click at [109, 128] on strong "[PERSON_NAME], Jondral GmbH & Co. KG" at bounding box center [61, 126] width 103 height 7
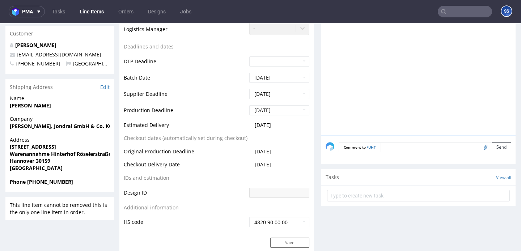
click at [109, 128] on strong "[PERSON_NAME], Jondral GmbH & Co. KG" at bounding box center [61, 126] width 103 height 7
click at [34, 147] on strong "[STREET_ADDRESS]" at bounding box center [33, 146] width 46 height 7
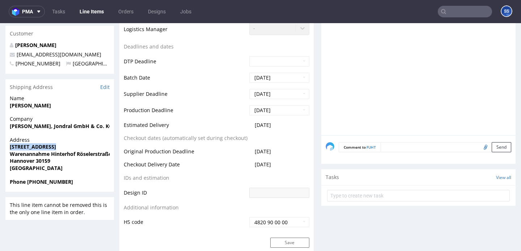
click at [22, 160] on strong "Hannover 30159" at bounding box center [30, 160] width 41 height 7
click at [76, 151] on span "Warenannahme Hinterhof Röselerstraße" at bounding box center [60, 154] width 100 height 7
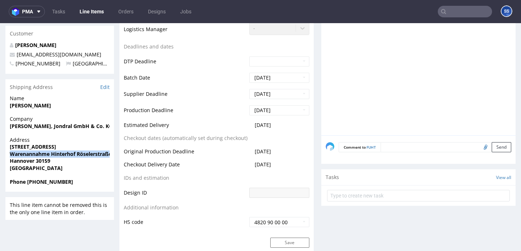
click at [47, 163] on strong "Hannover 30159" at bounding box center [30, 160] width 41 height 7
click at [54, 181] on strong "Phone [PHONE_NUMBER]" at bounding box center [41, 181] width 63 height 7
click at [88, 14] on link "Line Items" at bounding box center [91, 12] width 33 height 12
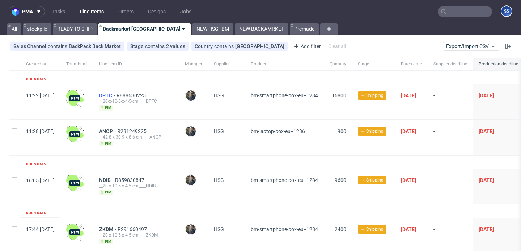
click at [116, 95] on span "DPTC" at bounding box center [107, 96] width 17 height 6
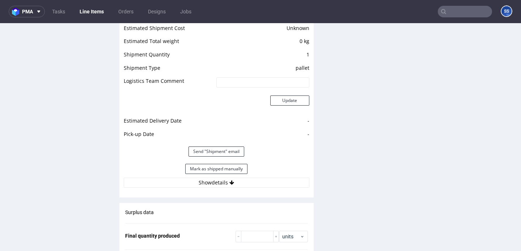
scroll to position [623, 0]
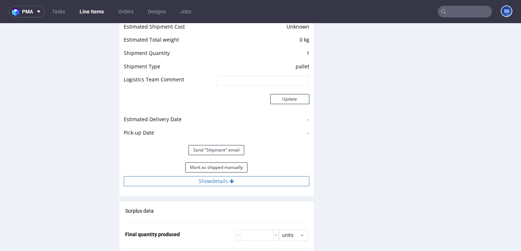
click at [237, 182] on button "Show details" at bounding box center [217, 181] width 186 height 10
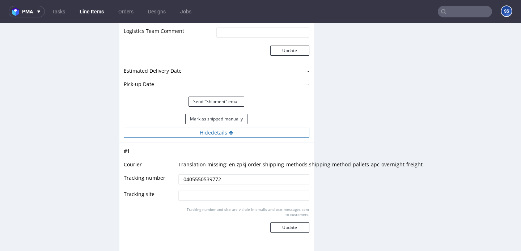
scroll to position [677, 0]
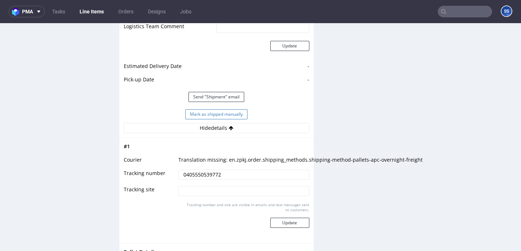
click at [237, 117] on button "Mark as shipped manually" at bounding box center [216, 114] width 62 height 10
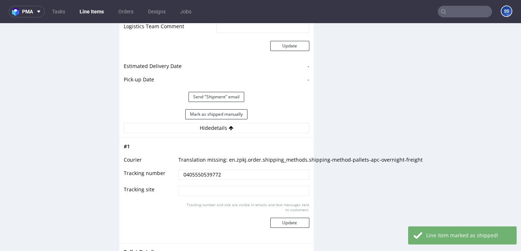
click at [90, 16] on link "Line Items" at bounding box center [91, 12] width 33 height 12
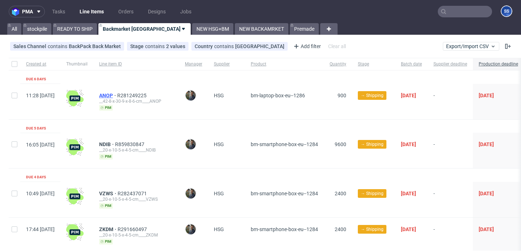
click at [117, 95] on span "ANOP" at bounding box center [108, 96] width 18 height 6
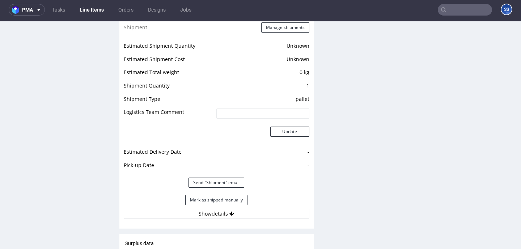
scroll to position [589, 0]
click at [238, 198] on button "Mark as shipped manually" at bounding box center [216, 200] width 62 height 10
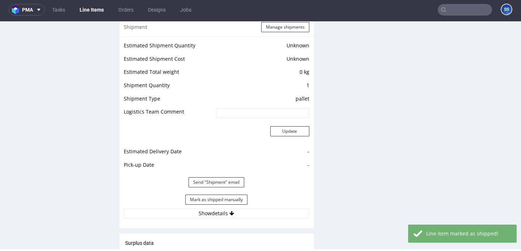
click at [88, 11] on link "Line Items" at bounding box center [91, 10] width 33 height 12
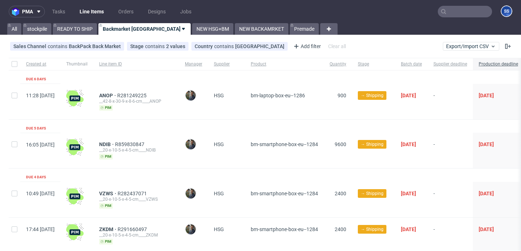
scroll to position [53, 0]
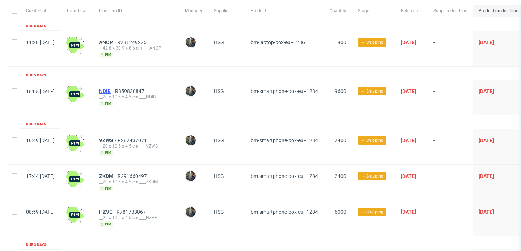
click at [115, 92] on span "NDIB" at bounding box center [107, 91] width 16 height 6
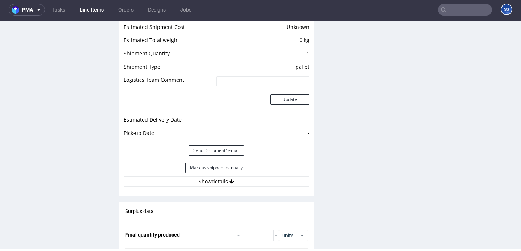
scroll to position [627, 0]
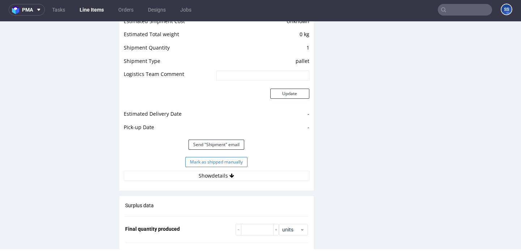
click at [234, 162] on button "Mark as shipped manually" at bounding box center [216, 162] width 62 height 10
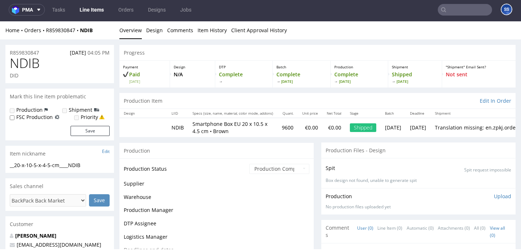
scroll to position [553, 0]
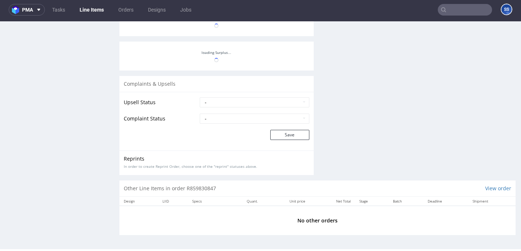
click at [93, 10] on link "Line Items" at bounding box center [91, 10] width 33 height 12
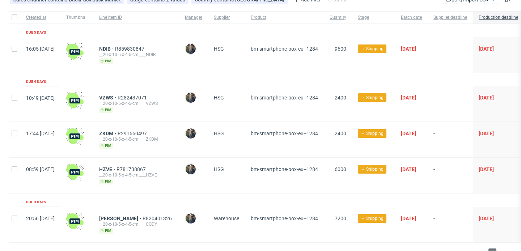
scroll to position [59, 0]
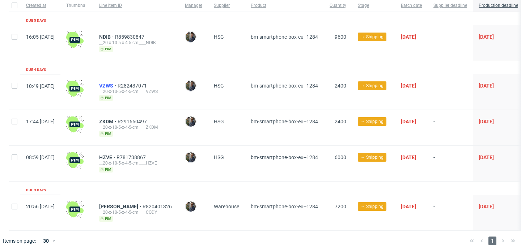
click at [118, 84] on span "VZWS" at bounding box center [108, 86] width 18 height 6
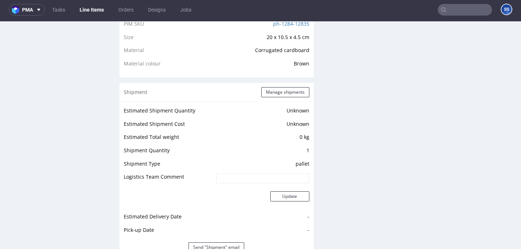
scroll to position [611, 0]
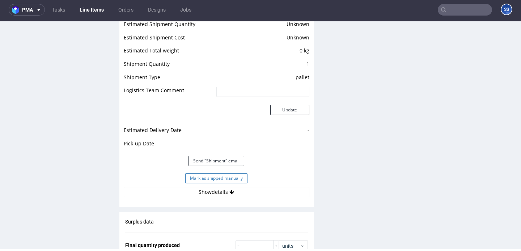
click at [228, 175] on button "Mark as shipped manually" at bounding box center [216, 178] width 62 height 10
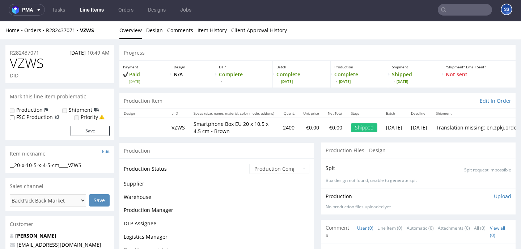
click at [94, 7] on link "Line Items" at bounding box center [91, 10] width 33 height 12
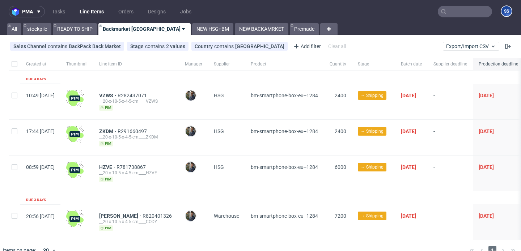
scroll to position [12, 0]
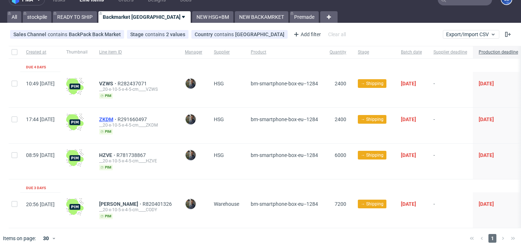
click at [118, 118] on span "ZKDM" at bounding box center [108, 119] width 18 height 6
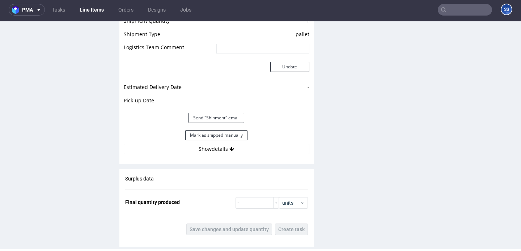
scroll to position [649, 0]
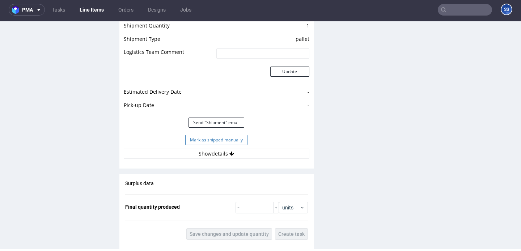
click at [228, 138] on button "Mark as shipped manually" at bounding box center [216, 140] width 62 height 10
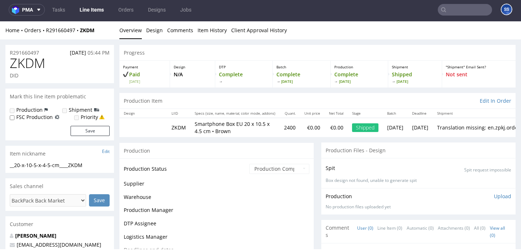
scroll to position [2, 0]
click at [96, 8] on link "Line Items" at bounding box center [91, 10] width 33 height 12
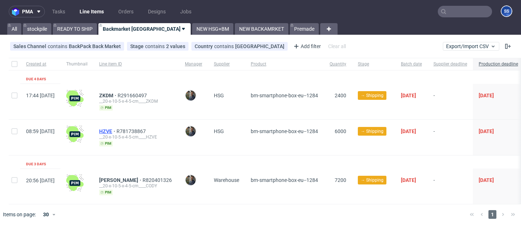
click at [116, 129] on span "HZVE" at bounding box center [107, 131] width 17 height 6
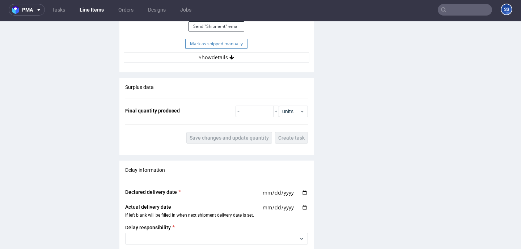
click at [234, 42] on button "Mark as shipped manually" at bounding box center [216, 44] width 62 height 10
click at [89, 7] on link "Line Items" at bounding box center [91, 10] width 33 height 12
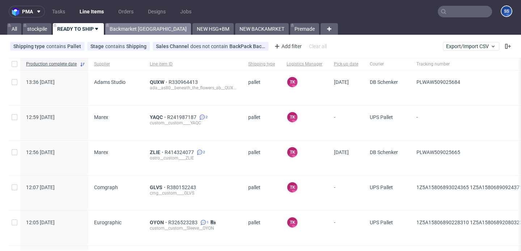
click at [130, 30] on link "Backmarket [GEOGRAPHIC_DATA]" at bounding box center [148, 29] width 86 height 12
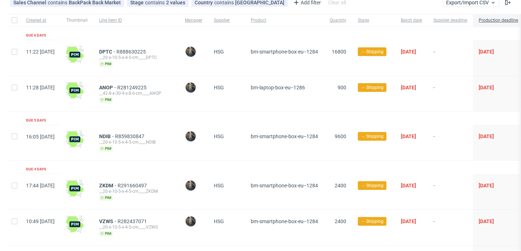
scroll to position [42, 0]
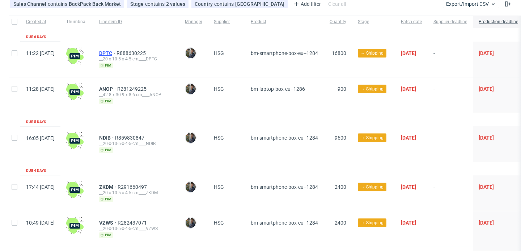
click at [116, 52] on span "DPTC" at bounding box center [107, 53] width 17 height 6
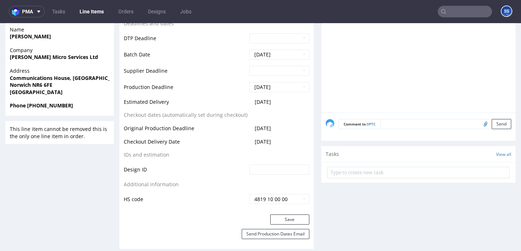
scroll to position [327, 0]
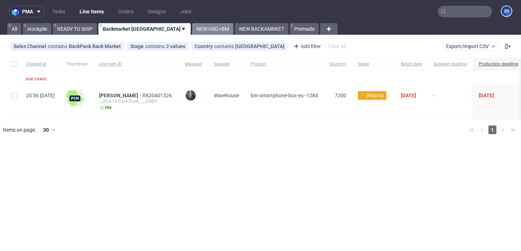
click at [192, 31] on link "NEW HSG+BM" at bounding box center [212, 29] width 41 height 12
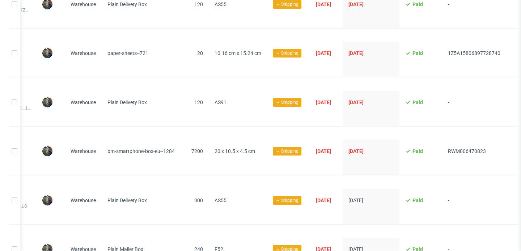
scroll to position [0, 190]
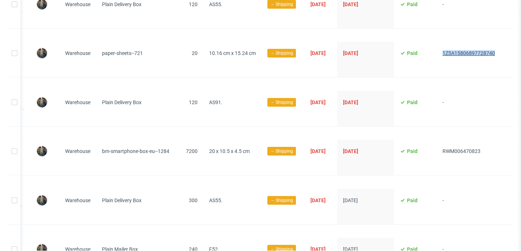
drag, startPoint x: 501, startPoint y: 56, endPoint x: 437, endPoint y: 55, distance: 63.7
click at [437, 55] on div "12:15 [DATE] PGXT R666603585 __10-16-cm-x-15-24-cm____PGXT pim [PERSON_NAME] Wa…" at bounding box center [179, 60] width 665 height 36
copy span "1Z5A15806897728740"
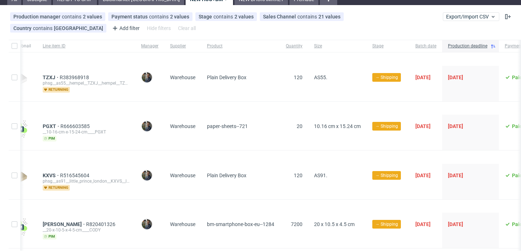
scroll to position [0, 0]
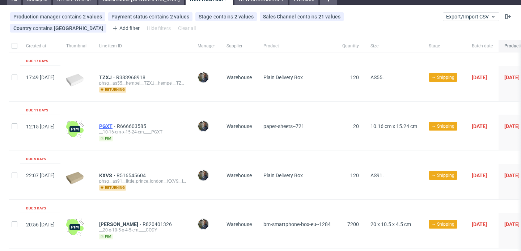
click at [117, 125] on span "PGXT" at bounding box center [108, 126] width 18 height 6
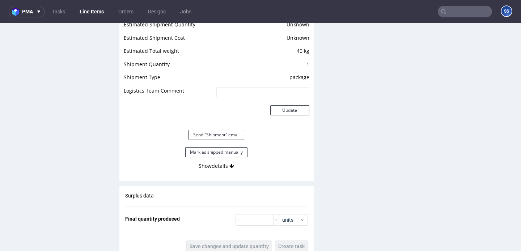
scroll to position [620, 0]
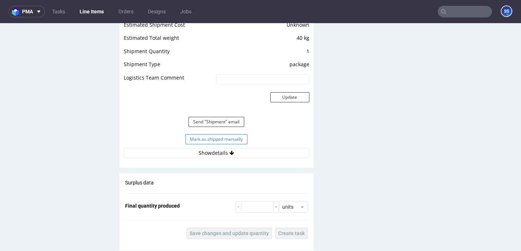
click at [189, 144] on button "Mark as shipped manually" at bounding box center [216, 139] width 62 height 10
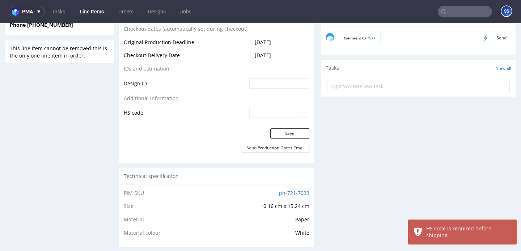
scroll to position [355, 0]
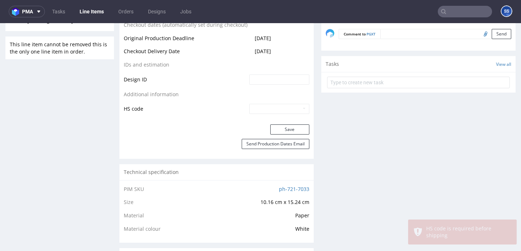
click at [249, 112] on input "text" at bounding box center [279, 109] width 60 height 10
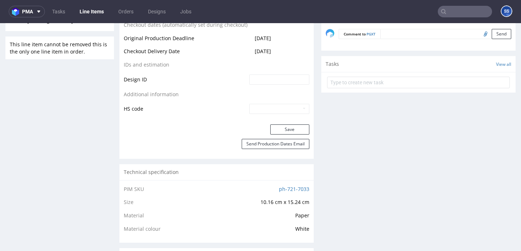
type input "4819 10 00 00"
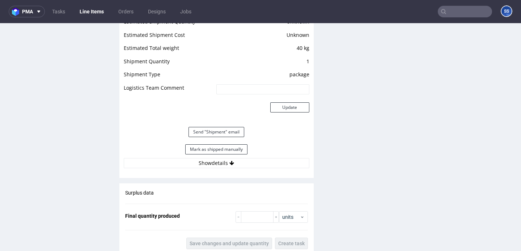
scroll to position [613, 0]
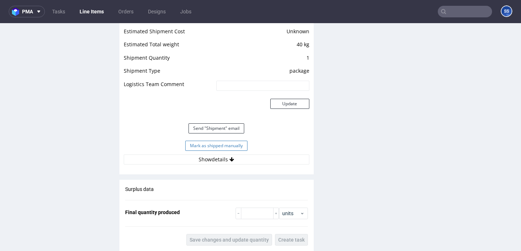
click at [235, 148] on button "Mark as shipped manually" at bounding box center [216, 146] width 62 height 10
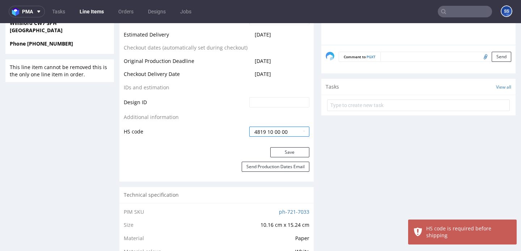
scroll to position [327, 0]
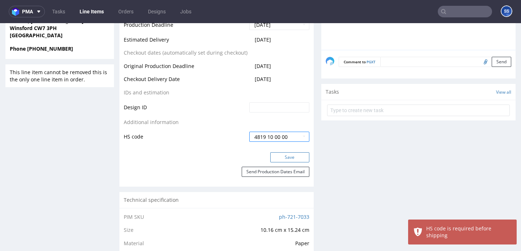
click at [280, 162] on button "Save" at bounding box center [289, 157] width 39 height 10
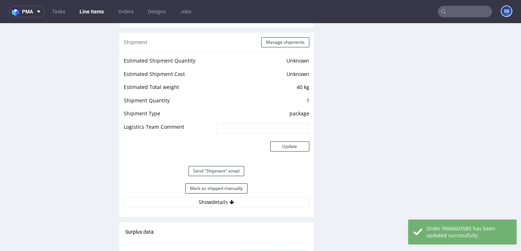
scroll to position [592, 0]
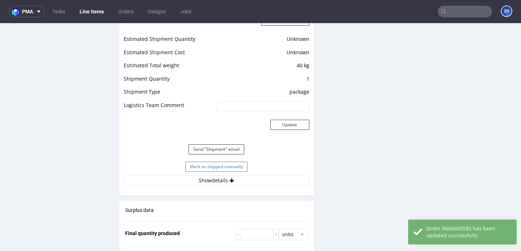
click at [232, 169] on button "Mark as shipped manually" at bounding box center [216, 167] width 62 height 10
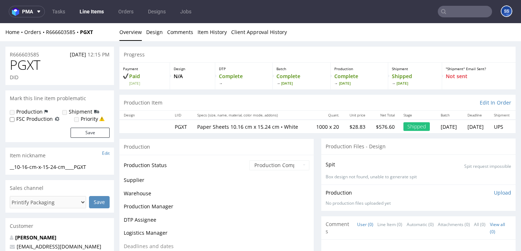
scroll to position [553, 0]
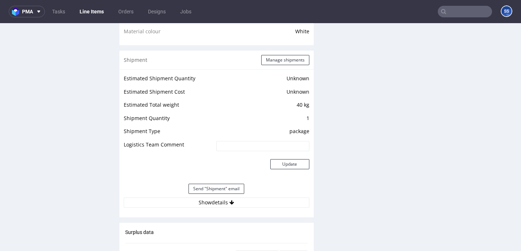
click at [90, 9] on link "Line Items" at bounding box center [91, 12] width 33 height 12
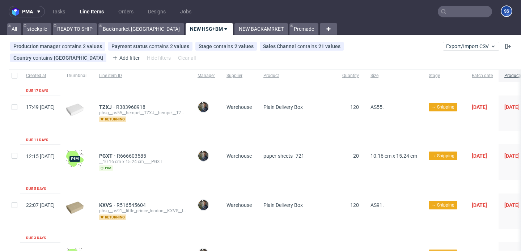
click at [203, 22] on nav "pma Tasks Line Items Orders Designs Jobs SS" at bounding box center [260, 11] width 521 height 23
click at [234, 25] on link "NEW BACKAMRKET" at bounding box center [261, 29] width 54 height 12
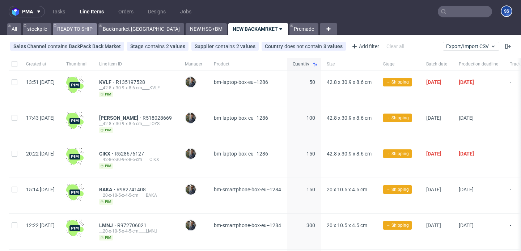
click at [73, 30] on link "READY TO SHIP" at bounding box center [75, 29] width 44 height 12
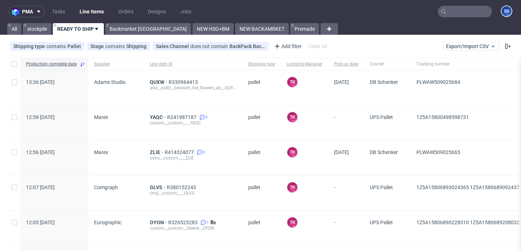
click at [93, 9] on link "Line Items" at bounding box center [91, 12] width 33 height 12
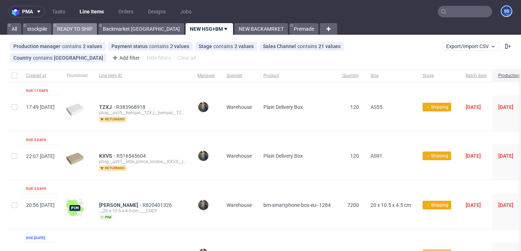
click at [92, 33] on link "READY TO SHIP" at bounding box center [75, 29] width 44 height 12
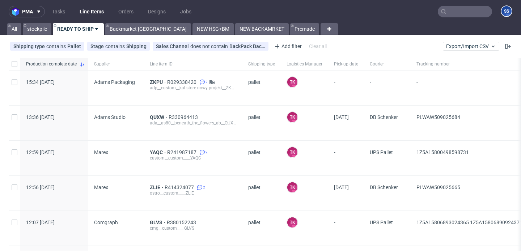
click at [142, 80] on div "Adams Packaging" at bounding box center [116, 88] width 56 height 35
click at [157, 81] on span "ZKPU" at bounding box center [158, 82] width 17 height 6
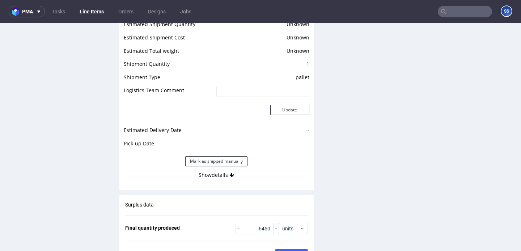
scroll to position [1004, 0]
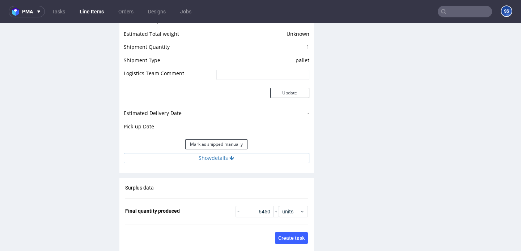
click at [189, 153] on button "Show details" at bounding box center [217, 158] width 186 height 10
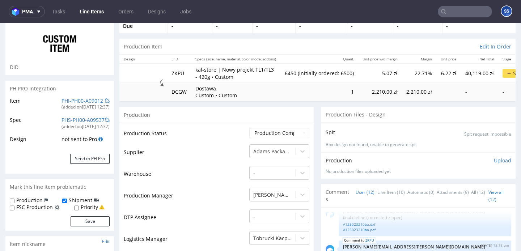
scroll to position [49, 0]
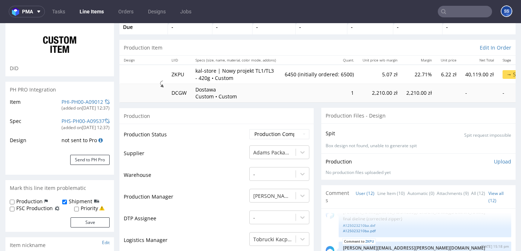
click at [84, 11] on link "Line Items" at bounding box center [91, 12] width 33 height 12
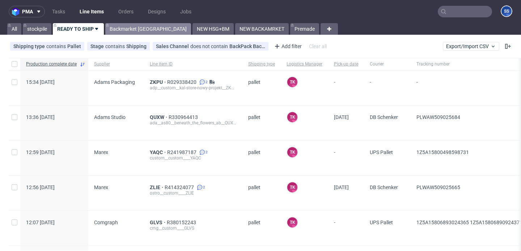
click at [120, 28] on link "Backmarket GB" at bounding box center [148, 29] width 86 height 12
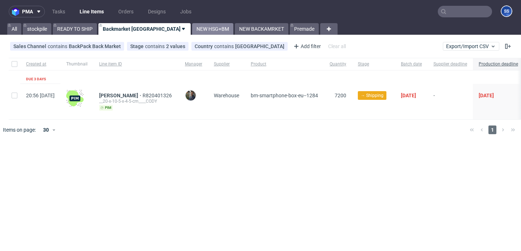
click at [192, 26] on link "NEW HSG+BM" at bounding box center [212, 29] width 41 height 12
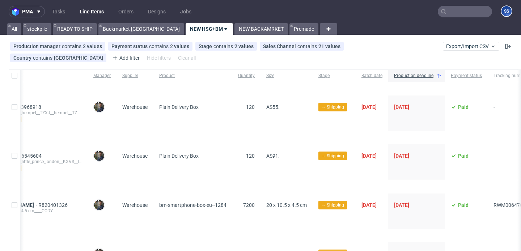
scroll to position [0, 170]
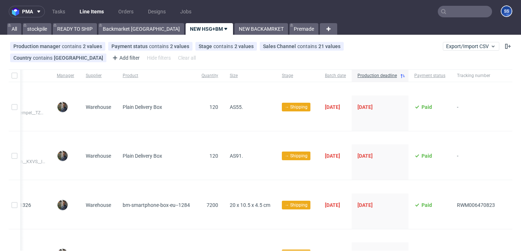
click at [86, 16] on link "Line Items" at bounding box center [91, 12] width 33 height 12
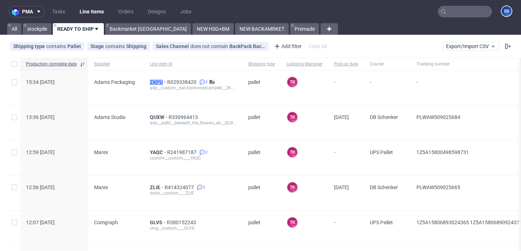
drag, startPoint x: 148, startPoint y: 82, endPoint x: 161, endPoint y: 83, distance: 13.8
click at [161, 83] on div "ZKPU R029338420 2 adp__custom__kal-store-nowy-projekt__ZKPU" at bounding box center [193, 88] width 98 height 35
copy span "ZKPU"
click at [152, 80] on span "ZKPU" at bounding box center [158, 82] width 17 height 6
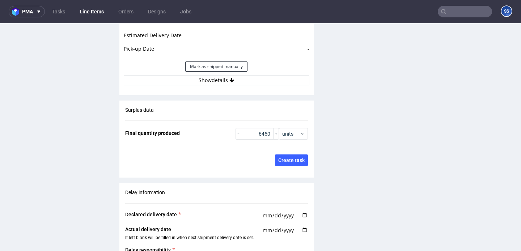
scroll to position [1146, 0]
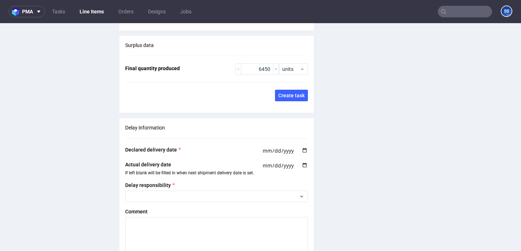
click at [85, 13] on link "Line Items" at bounding box center [91, 12] width 33 height 12
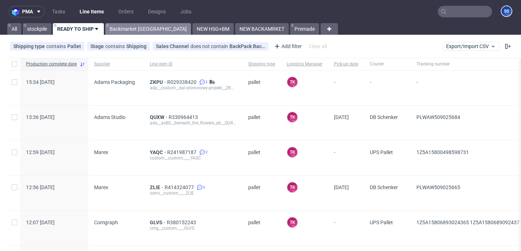
click at [126, 30] on link "Backmarket [GEOGRAPHIC_DATA]" at bounding box center [148, 29] width 86 height 12
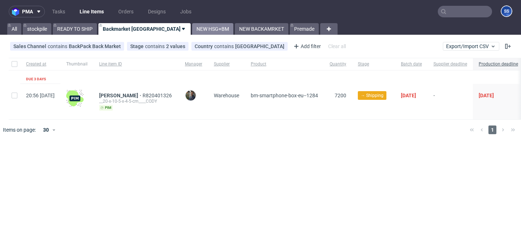
click at [192, 31] on link "NEW HSG+BM" at bounding box center [212, 29] width 41 height 12
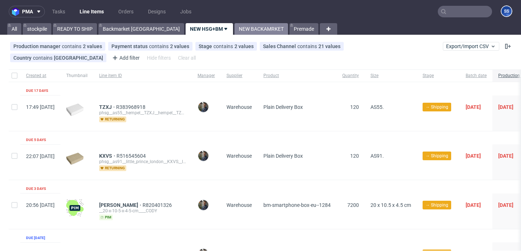
click at [234, 25] on link "NEW BACKAMRKET" at bounding box center [261, 29] width 54 height 12
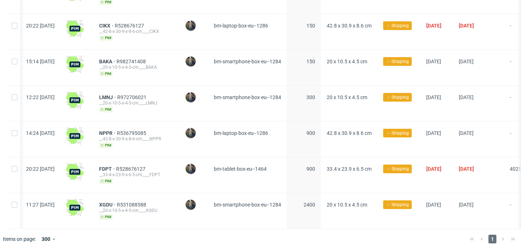
scroll to position [0, 129]
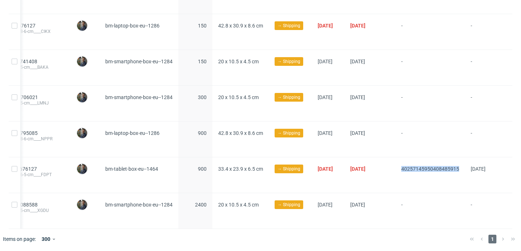
drag, startPoint x: 388, startPoint y: 169, endPoint x: 450, endPoint y: 171, distance: 61.9
click at [450, 171] on div "40257145950408485915" at bounding box center [429, 174] width 69 height 35
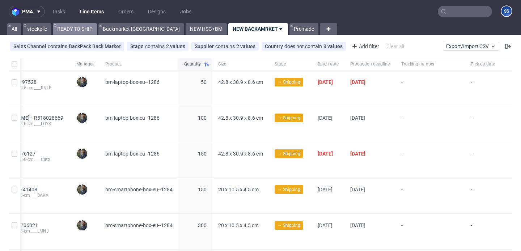
click at [75, 24] on link "READY TO SHIP" at bounding box center [75, 29] width 44 height 12
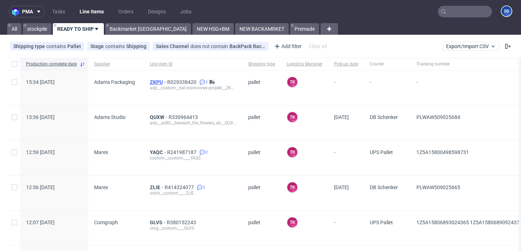
click at [151, 82] on span "ZKPU" at bounding box center [158, 82] width 17 height 6
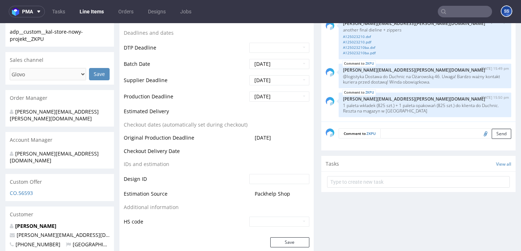
scroll to position [273, 0]
click at [89, 13] on link "Line Items" at bounding box center [91, 12] width 33 height 12
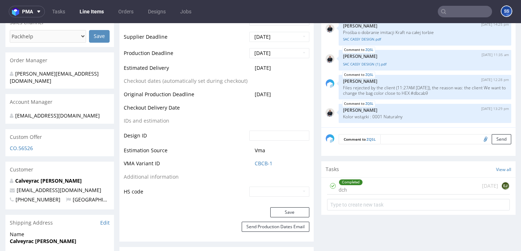
scroll to position [306, 0]
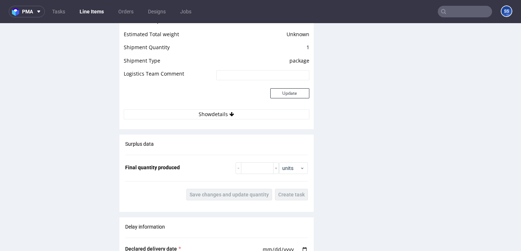
scroll to position [966, 0]
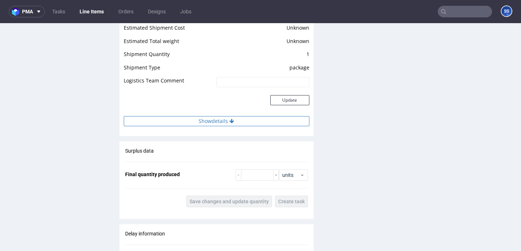
click at [249, 116] on button "Show details" at bounding box center [217, 121] width 186 height 10
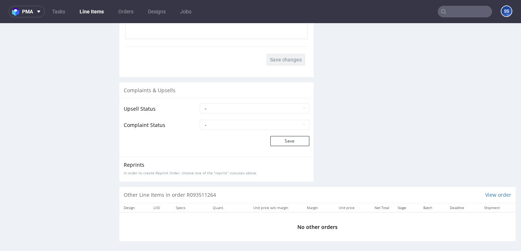
scroll to position [2, 0]
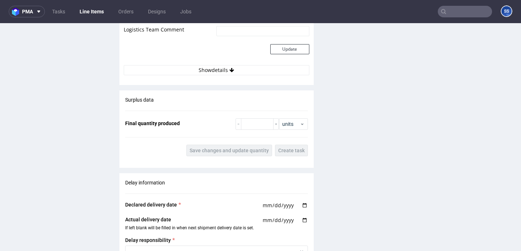
scroll to position [1027, 0]
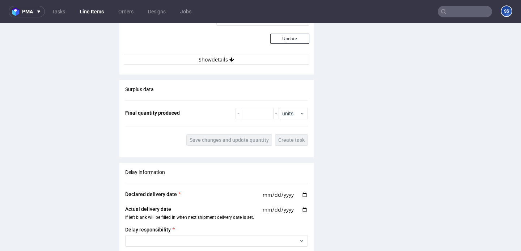
click at [196, 63] on div "Estimated Shipment Quantity Unknown Estimated Shipment Cost Unknown Estimated T…" at bounding box center [216, 6] width 194 height 125
click at [197, 57] on button "Show details" at bounding box center [217, 60] width 186 height 10
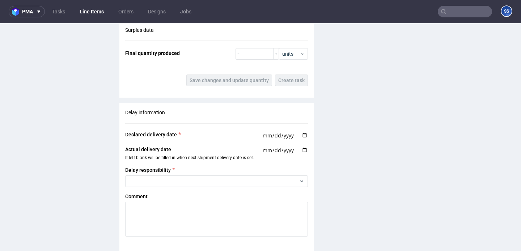
scroll to position [1192, 0]
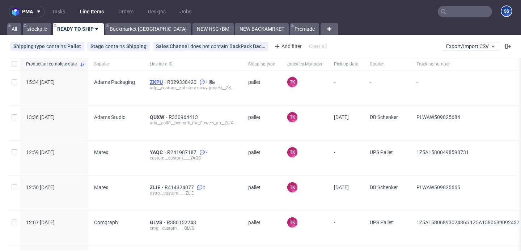
click at [153, 80] on span "ZKPU" at bounding box center [158, 82] width 17 height 6
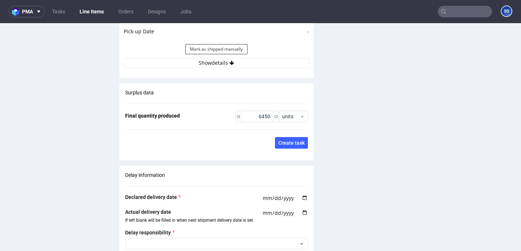
scroll to position [1100, 0]
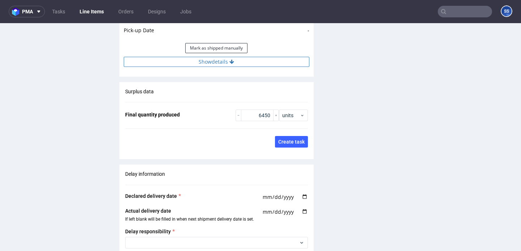
click at [234, 57] on button "Show details" at bounding box center [217, 62] width 186 height 10
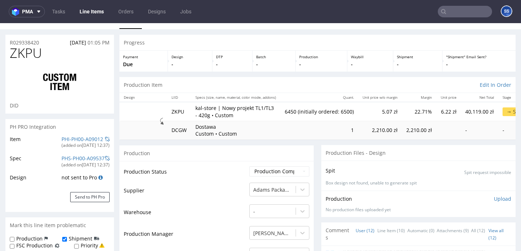
scroll to position [0, 0]
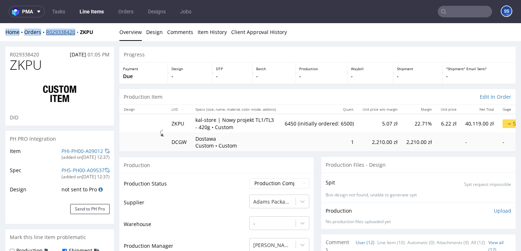
drag, startPoint x: 44, startPoint y: 26, endPoint x: 99, endPoint y: 34, distance: 55.3
click at [81, 34] on div "Home Orders R029338420 ZKPU Overview Design Comments Item History Client Approv…" at bounding box center [260, 32] width 521 height 18
drag, startPoint x: 106, startPoint y: 33, endPoint x: 46, endPoint y: 32, distance: 59.3
click at [46, 32] on div "Home Orders R029338420 ZKPU" at bounding box center [59, 32] width 109 height 7
copy div "R029338420 ZKPU"
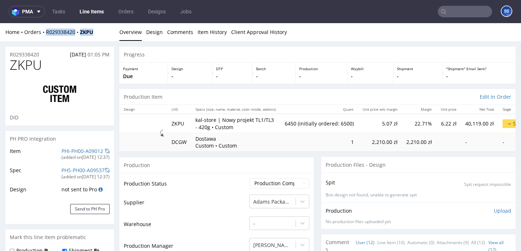
click at [91, 8] on link "Line Items" at bounding box center [91, 12] width 33 height 12
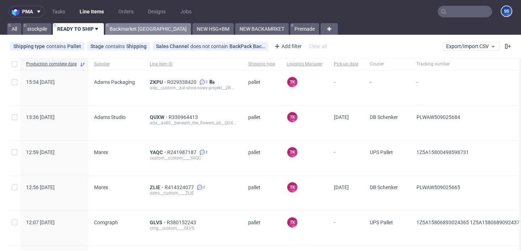
click at [133, 34] on link "Backmarket [GEOGRAPHIC_DATA]" at bounding box center [148, 29] width 86 height 12
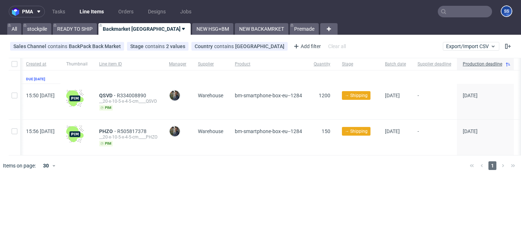
scroll to position [0, 38]
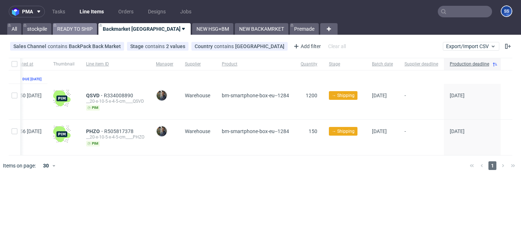
click at [85, 26] on link "READY TO SHIP" at bounding box center [75, 29] width 44 height 12
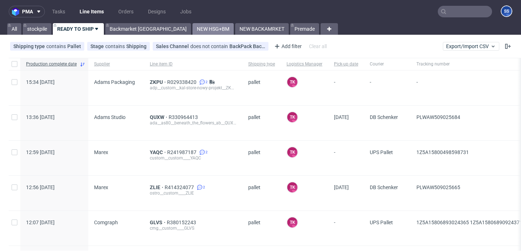
click at [192, 30] on link "NEW HSG+BM" at bounding box center [212, 29] width 41 height 12
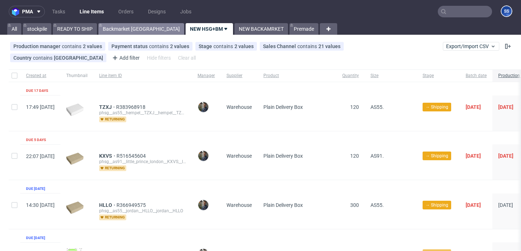
click at [121, 28] on link "Backmarket [GEOGRAPHIC_DATA]" at bounding box center [141, 29] width 86 height 12
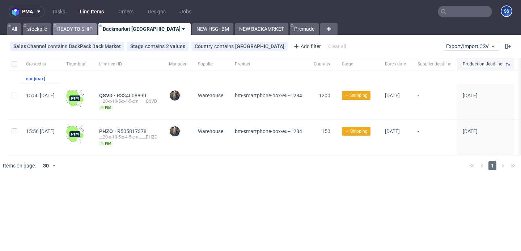
click at [82, 30] on link "READY TO SHIP" at bounding box center [75, 29] width 44 height 12
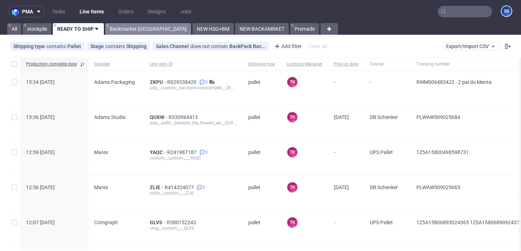
click at [133, 27] on link "Backmarket [GEOGRAPHIC_DATA]" at bounding box center [148, 29] width 86 height 12
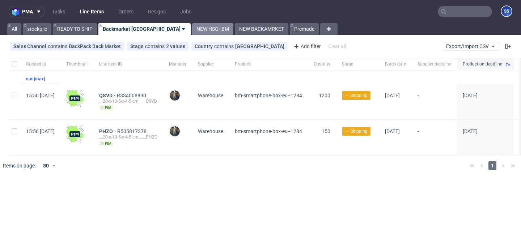
click at [192, 31] on link "NEW HSG+BM" at bounding box center [212, 29] width 41 height 12
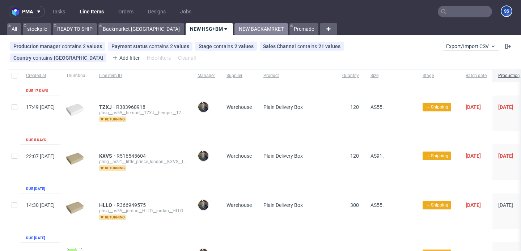
click at [234, 31] on link "NEW BACKAMRKET" at bounding box center [261, 29] width 54 height 12
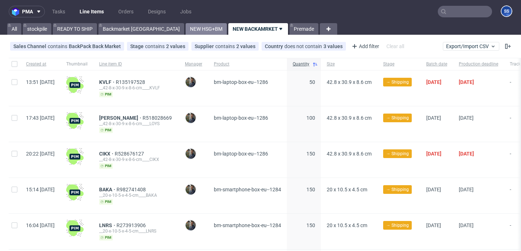
click at [186, 31] on link "NEW HSG+BM" at bounding box center [206, 29] width 41 height 12
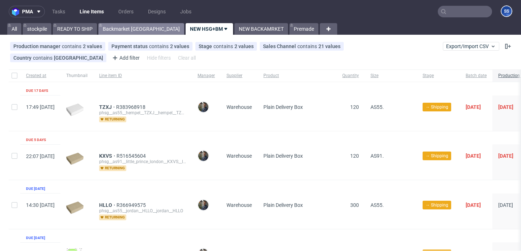
click at [122, 27] on link "Backmarket [GEOGRAPHIC_DATA]" at bounding box center [141, 29] width 86 height 12
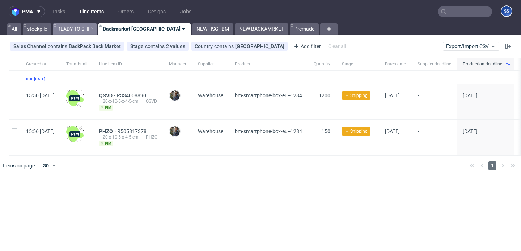
click at [79, 28] on link "READY TO SHIP" at bounding box center [75, 29] width 44 height 12
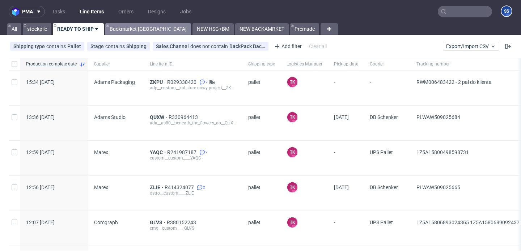
click at [119, 26] on link "Backmarket [GEOGRAPHIC_DATA]" at bounding box center [148, 29] width 86 height 12
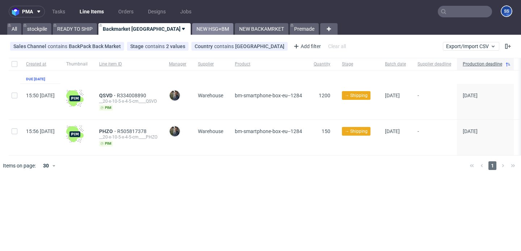
click at [192, 32] on link "NEW HSG+BM" at bounding box center [212, 29] width 41 height 12
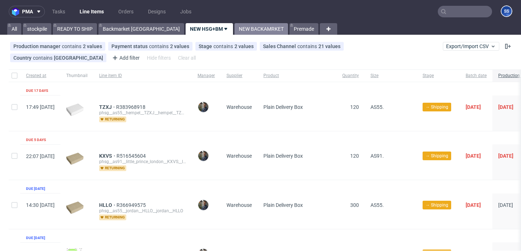
click at [234, 33] on link "NEW BACKAMRKET" at bounding box center [261, 29] width 54 height 12
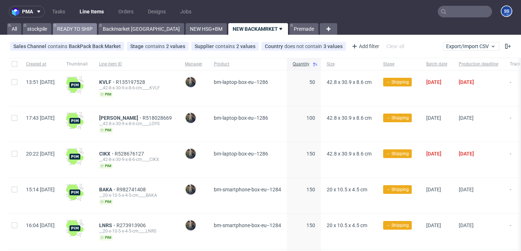
click at [90, 31] on link "READY TO SHIP" at bounding box center [75, 29] width 44 height 12
